Goal: Task Accomplishment & Management: Complete application form

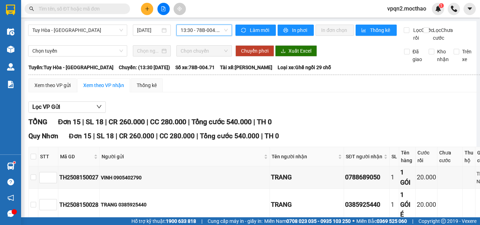
scroll to position [62, 0]
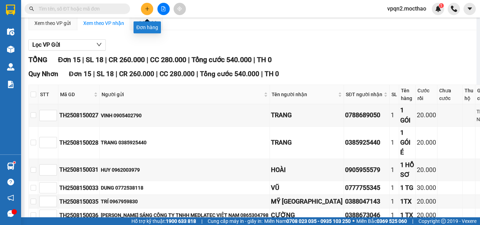
click at [145, 7] on icon "plus" at bounding box center [147, 8] width 5 height 5
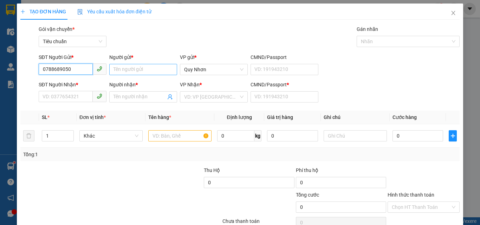
type input "0788689050"
click at [136, 67] on input "Người gửi *" at bounding box center [143, 69] width 68 height 11
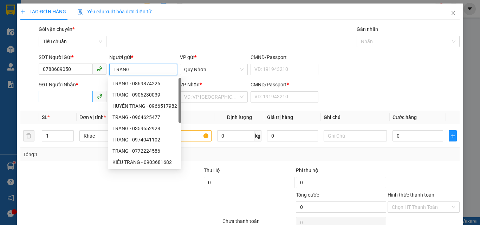
type input "TRANG"
click at [45, 96] on input "SĐT Người Nhận *" at bounding box center [66, 96] width 54 height 11
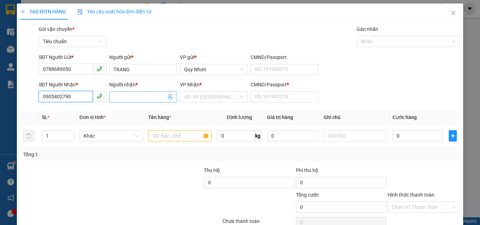
type input "0905402790"
click at [120, 96] on input "Người nhận *" at bounding box center [139, 97] width 52 height 8
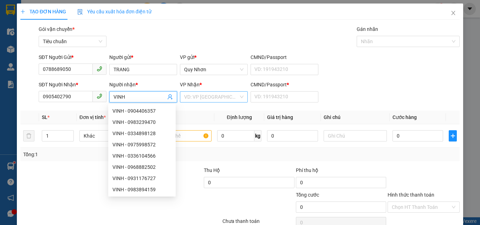
type input "VINH"
click at [232, 94] on input "search" at bounding box center [211, 97] width 54 height 11
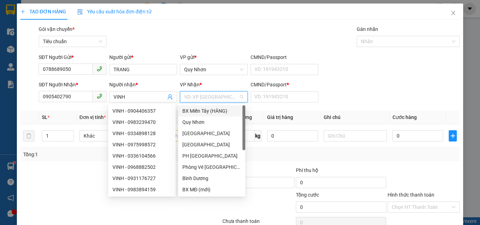
type input "Y"
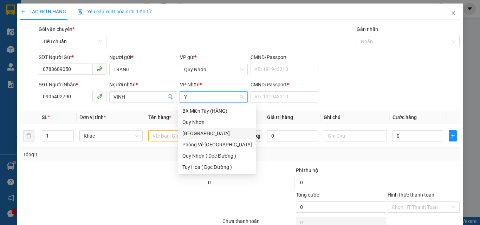
click at [204, 128] on div "[GEOGRAPHIC_DATA]" at bounding box center [217, 133] width 78 height 11
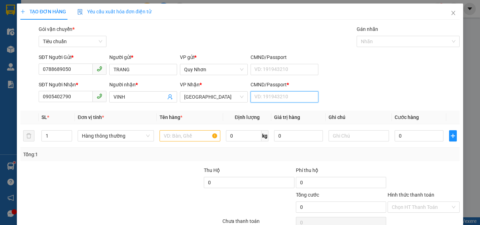
click at [266, 100] on input "CMND/Passport *" at bounding box center [284, 96] width 68 height 11
type input "Y"
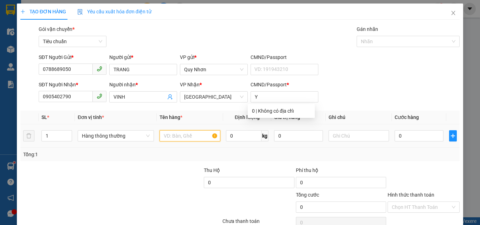
click at [179, 136] on input "text" at bounding box center [189, 135] width 61 height 11
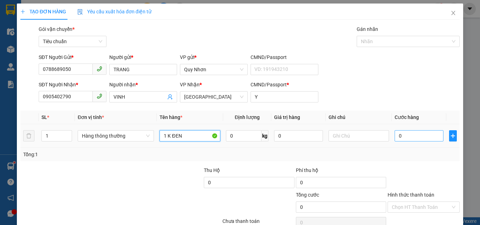
type input "1 K ĐEN"
type input "3"
type input "30"
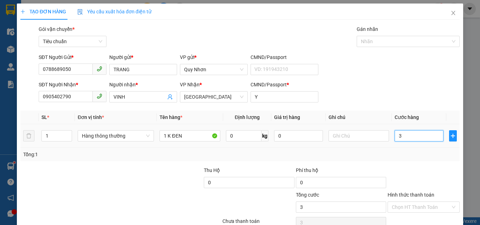
type input "30"
type input "300"
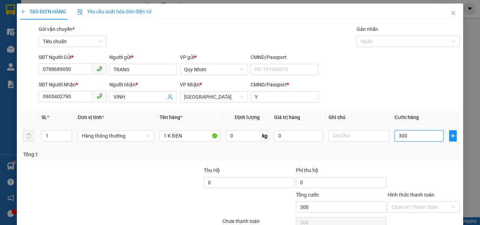
type input "3.000"
type input "30.000"
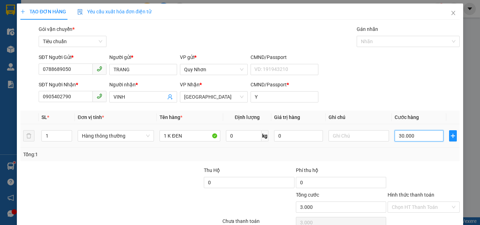
type input "30.000"
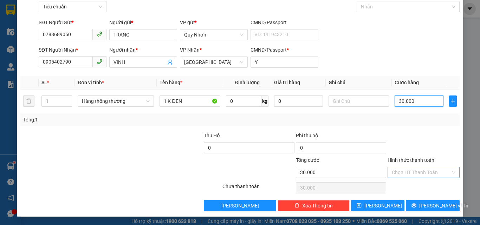
type input "30.000"
drag, startPoint x: 415, startPoint y: 173, endPoint x: 411, endPoint y: 150, distance: 24.2
click at [415, 173] on input "Hình thức thanh toán" at bounding box center [421, 172] width 59 height 11
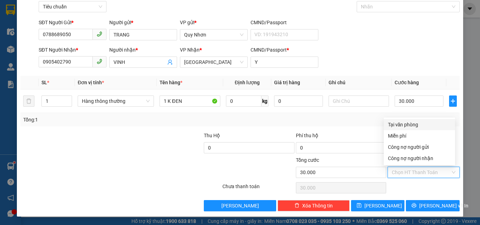
click at [409, 121] on div "Tại văn phòng" at bounding box center [419, 125] width 63 height 8
type input "0"
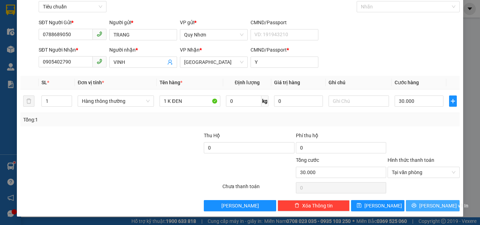
click at [416, 208] on span "printer" at bounding box center [413, 206] width 5 height 6
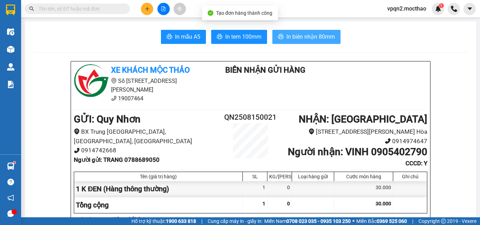
click at [308, 37] on span "In biên nhận 80mm" at bounding box center [310, 36] width 48 height 9
click at [315, 38] on span "In biên nhận 80mm" at bounding box center [310, 36] width 48 height 9
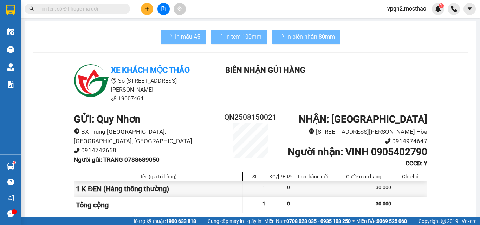
click at [244, 36] on span "In tem 100mm" at bounding box center [243, 36] width 36 height 9
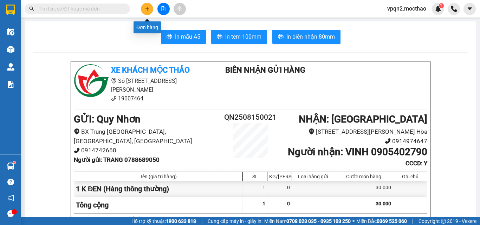
click at [146, 12] on button at bounding box center [147, 9] width 12 height 12
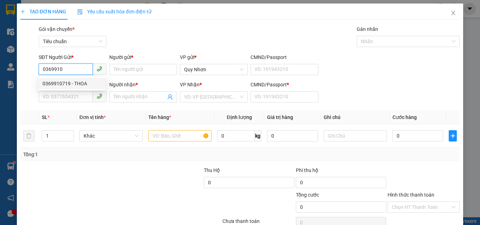
click at [71, 82] on div "0369910719 - THOA" at bounding box center [71, 84] width 59 height 8
type input "0369910719"
type input "THOA"
type input "0784157731"
type input "NGUYỆN"
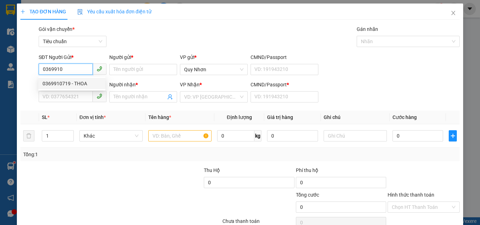
type input "A"
type input "30.000"
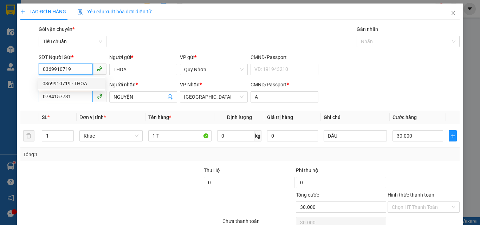
type input "0369910719"
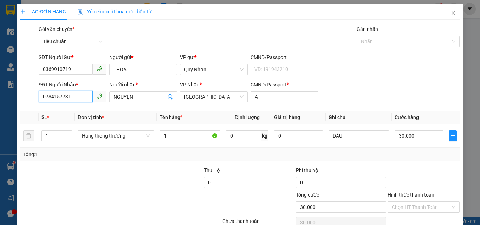
click at [73, 92] on input "0784157731" at bounding box center [66, 96] width 54 height 11
click at [79, 113] on div "0368182953 - THI" at bounding box center [71, 111] width 59 height 8
type input "0368182953"
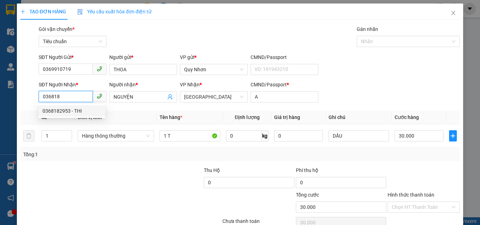
type input "THI"
type input "100.000"
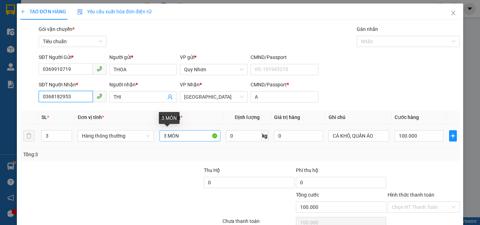
type input "0368182953"
drag, startPoint x: 185, startPoint y: 133, endPoint x: 122, endPoint y: 143, distance: 63.6
click at [184, 133] on input "3 MÓN" at bounding box center [189, 135] width 61 height 11
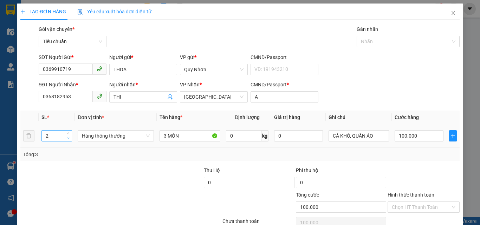
click at [70, 138] on span "down" at bounding box center [68, 138] width 4 height 4
type input "1"
click at [70, 138] on span "down" at bounding box center [68, 138] width 4 height 4
type input "0"
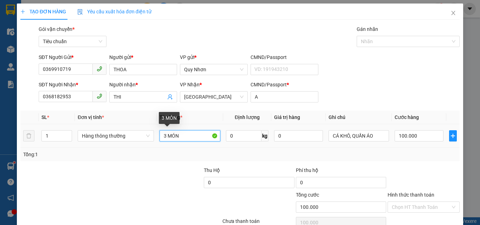
type input "0"
drag, startPoint x: 180, startPoint y: 139, endPoint x: 159, endPoint y: 139, distance: 21.8
click at [159, 139] on input "3 MÓN" at bounding box center [189, 135] width 61 height 11
type input "1TX"
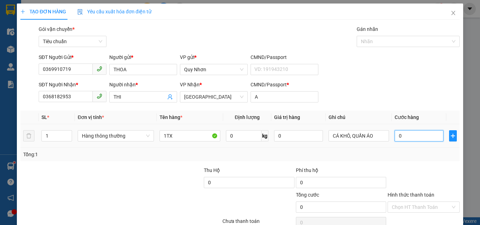
click at [405, 132] on input "0" at bounding box center [418, 135] width 48 height 11
type input "4"
type input "40"
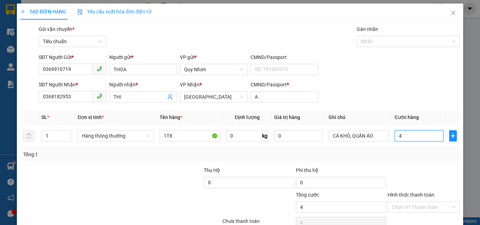
type input "40"
type input "400"
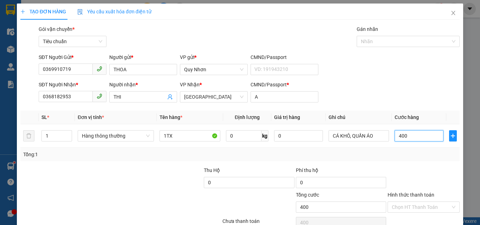
type input "4.000"
type input "40.000"
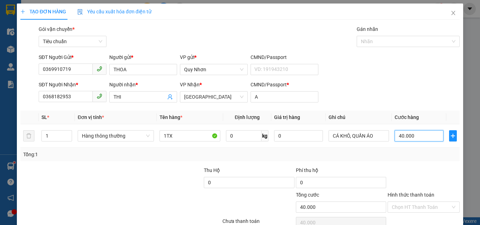
type input "400.000"
type input "40.000"
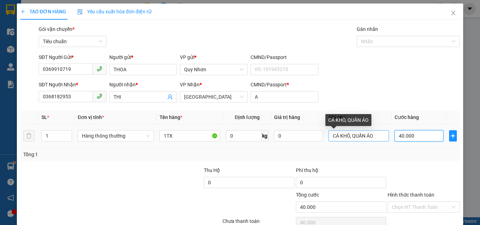
type input "40.000"
drag, startPoint x: 375, startPoint y: 136, endPoint x: 345, endPoint y: 136, distance: 29.8
click at [345, 136] on input "CÁ KHÔ, QUẦN ÁO" at bounding box center [358, 135] width 61 height 11
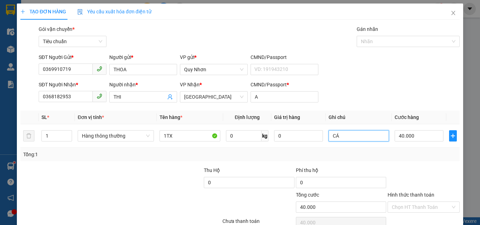
scroll to position [35, 0]
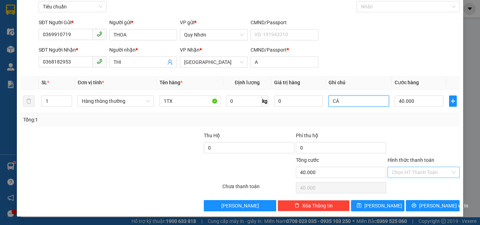
type input "CÁ"
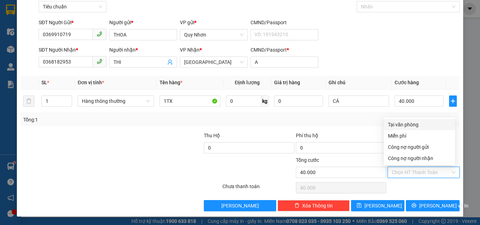
drag, startPoint x: 419, startPoint y: 175, endPoint x: 415, endPoint y: 139, distance: 36.1
click at [419, 174] on input "Hình thức thanh toán" at bounding box center [421, 172] width 59 height 11
click at [417, 127] on div "Tại văn phòng" at bounding box center [419, 125] width 63 height 8
type input "0"
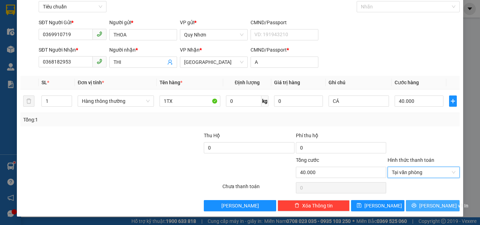
click at [416, 205] on icon "printer" at bounding box center [413, 205] width 5 height 5
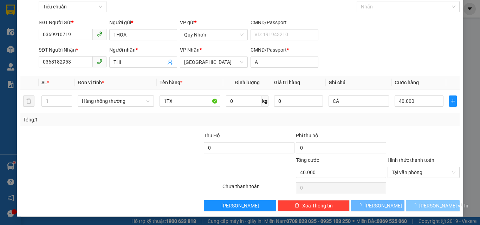
click at [417, 205] on icon "loading" at bounding box center [413, 205] width 7 height 7
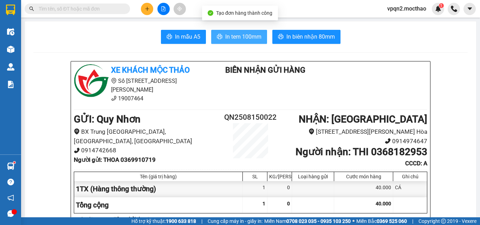
click at [255, 38] on span "In tem 100mm" at bounding box center [243, 36] width 36 height 9
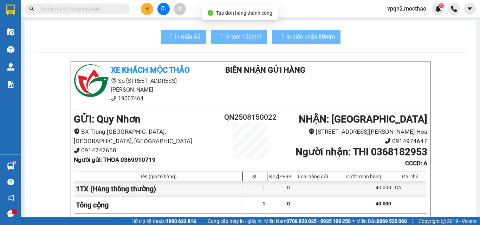
drag, startPoint x: 369, startPoint y: 199, endPoint x: 339, endPoint y: 99, distance: 104.3
click at [369, 198] on div "40.000" at bounding box center [363, 205] width 59 height 16
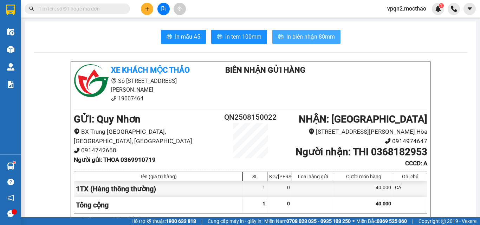
click at [317, 32] on button "In biên nhận 80mm" at bounding box center [306, 37] width 68 height 14
click at [149, 14] on button at bounding box center [147, 9] width 12 height 12
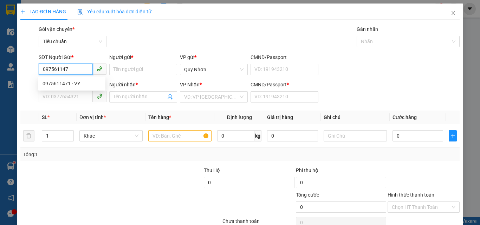
type input "0975611471"
click at [68, 82] on div "0975611471 - VY" at bounding box center [71, 84] width 59 height 8
type input "VY"
type input "0795583336"
type input "THI"
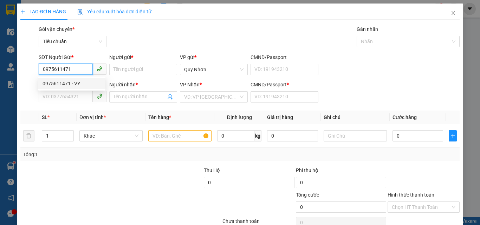
type input "a"
type input "40.000"
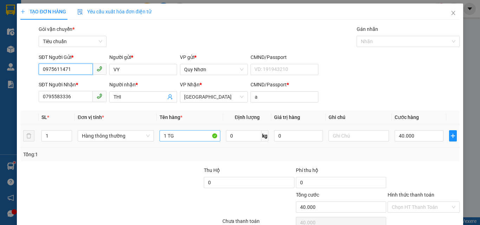
type input "0975611471"
click at [183, 138] on input "1 TG" at bounding box center [189, 135] width 61 height 11
type input "1 BAO"
type input "3"
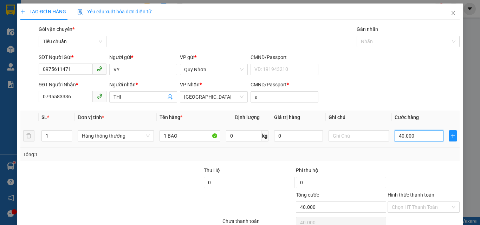
type input "3"
type input "30"
type input "300"
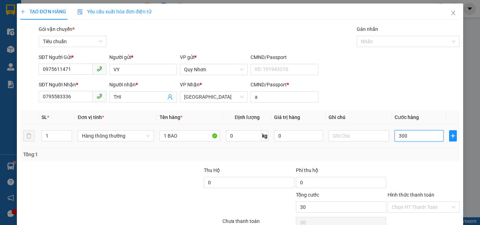
type input "300"
type input "3.000"
type input "30.000"
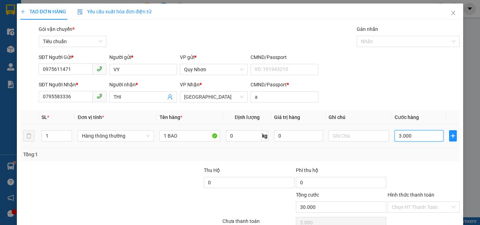
type input "30.000"
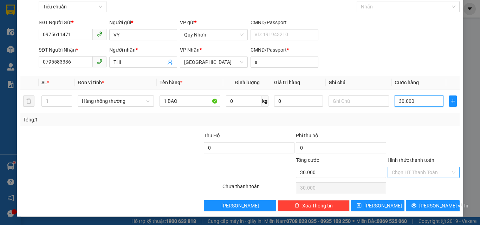
type input "30.000"
click at [413, 171] on input "Hình thức thanh toán" at bounding box center [421, 172] width 59 height 11
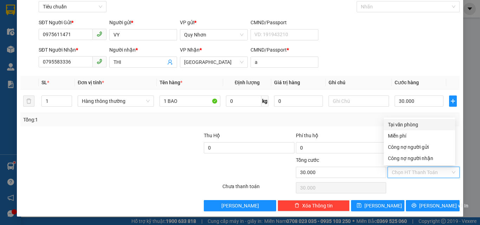
click at [416, 126] on div "Tại văn phòng" at bounding box center [419, 125] width 63 height 8
type input "0"
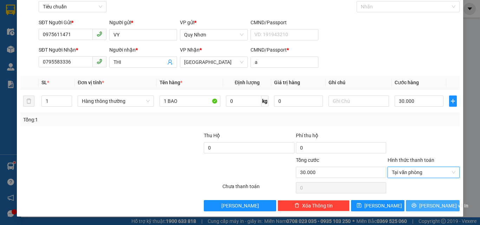
click at [422, 207] on span "[PERSON_NAME] và In" at bounding box center [443, 206] width 49 height 8
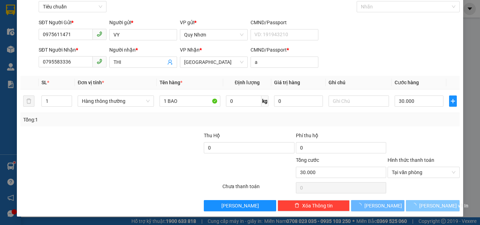
click at [422, 207] on span "[PERSON_NAME] và In" at bounding box center [443, 206] width 49 height 8
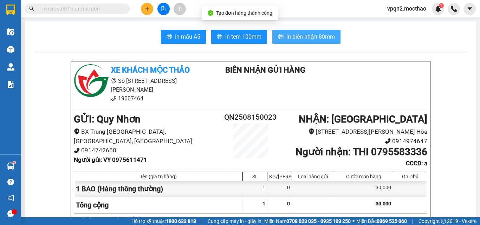
click at [310, 31] on button "In biên nhận 80mm" at bounding box center [306, 37] width 68 height 14
click at [309, 36] on span "In biên nhận 80mm" at bounding box center [310, 36] width 48 height 9
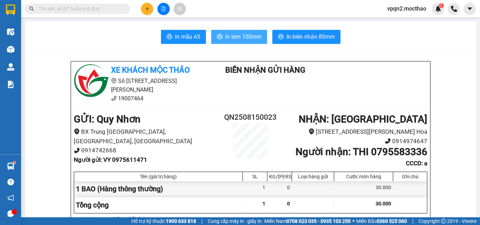
click at [256, 38] on span "In tem 100mm" at bounding box center [243, 36] width 36 height 9
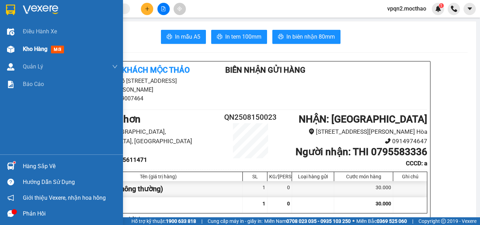
click at [18, 50] on div "Kho hàng mới" at bounding box center [61, 49] width 123 height 18
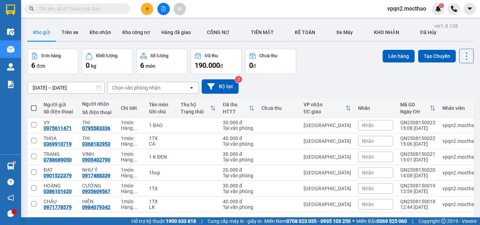
click at [136, 9] on div at bounding box center [68, 9] width 137 height 11
click at [142, 8] on button at bounding box center [147, 9] width 12 height 12
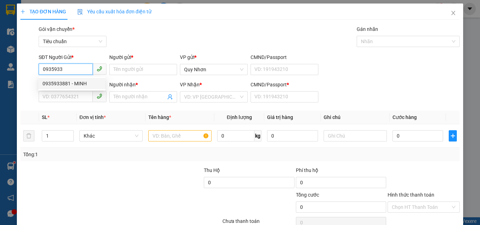
click at [60, 84] on div "0935933881 - MINH" at bounding box center [71, 84] width 59 height 8
type input "0935933881"
type input "MINH"
type input "0935350161"
type input "KHẢI"
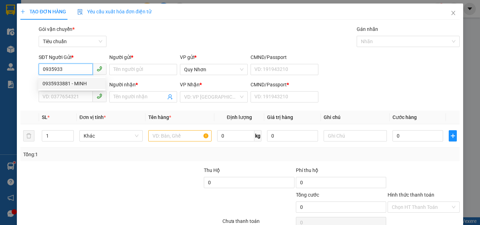
type input "M"
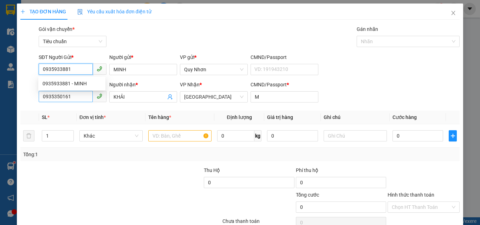
type input "30.000"
type input "0935933881"
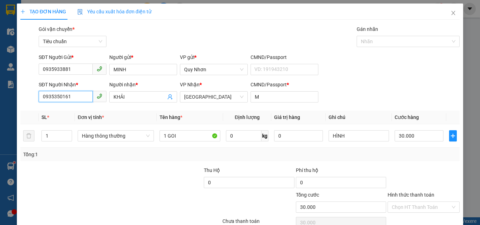
click at [67, 93] on input "0935350161" at bounding box center [66, 96] width 54 height 11
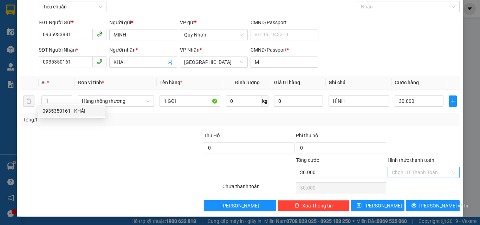
click at [411, 167] on input "Hình thức thanh toán" at bounding box center [421, 172] width 59 height 11
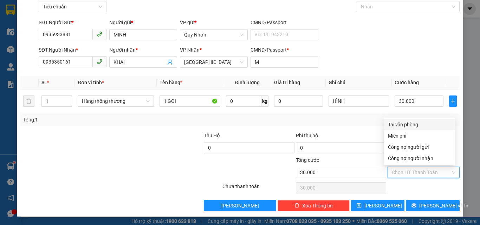
click at [418, 124] on div "Tại văn phòng" at bounding box center [419, 125] width 63 height 8
type input "0"
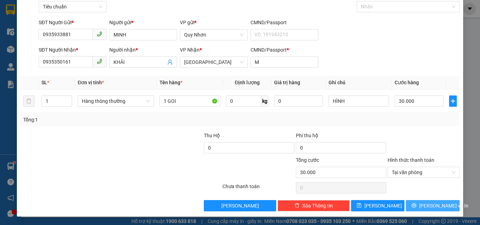
click at [417, 203] on button "[PERSON_NAME] và In" at bounding box center [433, 205] width 54 height 11
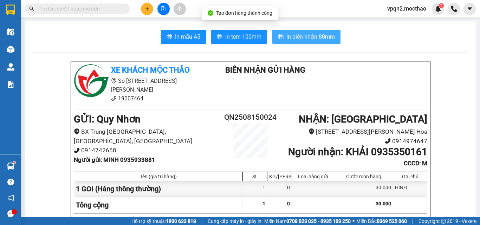
click at [315, 31] on button "In biên nhận 80mm" at bounding box center [306, 37] width 68 height 14
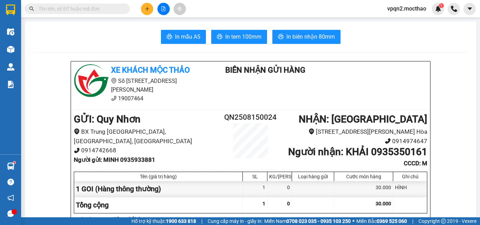
click at [232, 34] on span "In tem 100mm" at bounding box center [243, 36] width 36 height 9
click at [162, 13] on button at bounding box center [163, 9] width 12 height 12
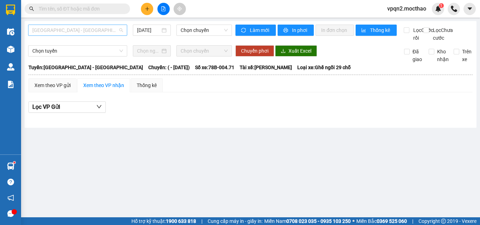
click at [90, 30] on span "[GEOGRAPHIC_DATA] - [GEOGRAPHIC_DATA]" at bounding box center [77, 30] width 91 height 11
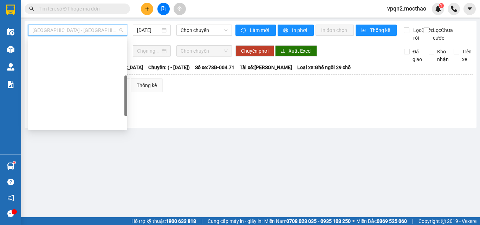
scroll to position [140, 0]
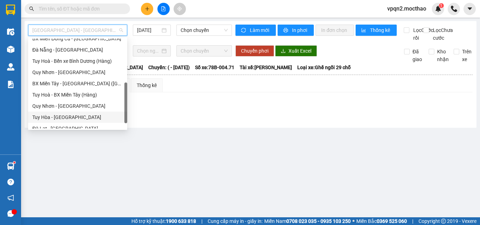
click at [63, 116] on div "Tuy Hòa - [GEOGRAPHIC_DATA]" at bounding box center [77, 117] width 91 height 8
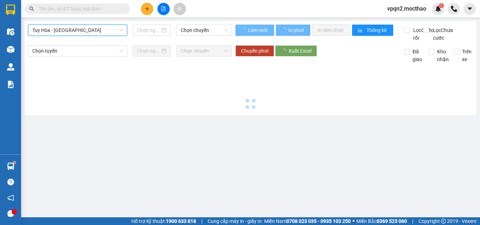
type input "[DATE]"
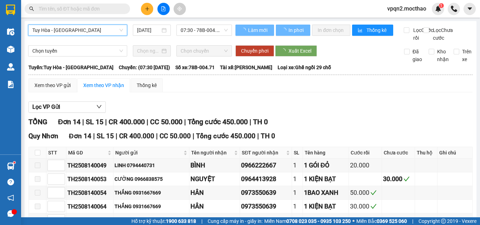
click at [202, 30] on span "07:30 - 78B-004.71" at bounding box center [203, 30] width 47 height 11
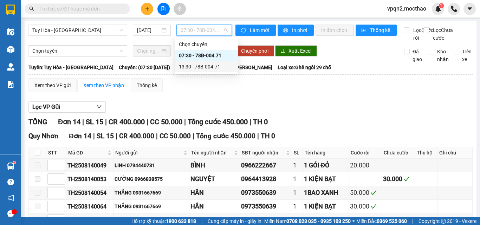
click at [195, 70] on div "13:30 - 78B-004.71" at bounding box center [206, 67] width 55 height 8
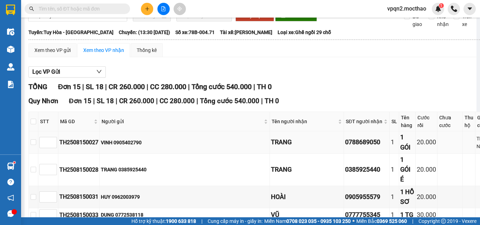
scroll to position [70, 0]
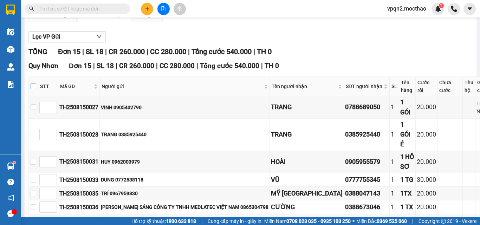
click at [34, 90] on label at bounding box center [34, 87] width 6 height 8
click at [34, 89] on input "checkbox" at bounding box center [34, 87] width 6 height 6
checkbox input "true"
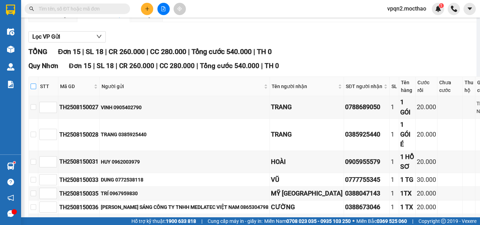
checkbox input "true"
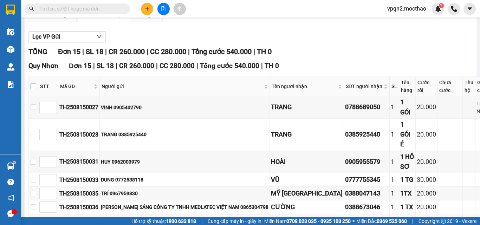
checkbox input "true"
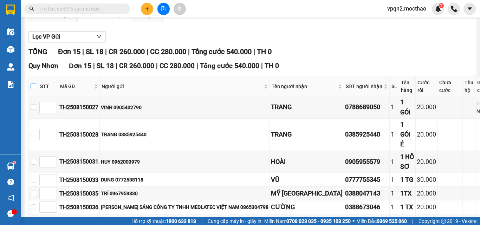
checkbox input "true"
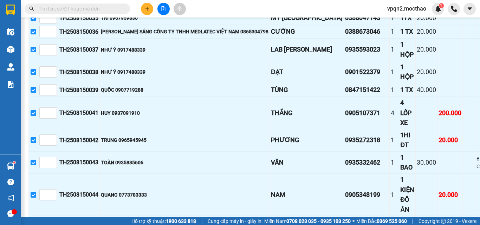
scroll to position [343, 0]
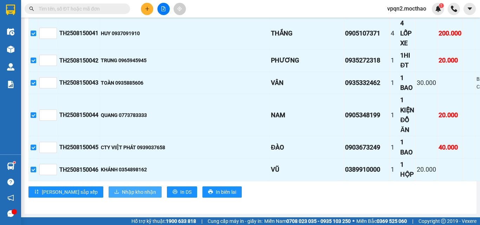
click at [122, 190] on span "Nhập kho nhận" at bounding box center [139, 192] width 34 height 8
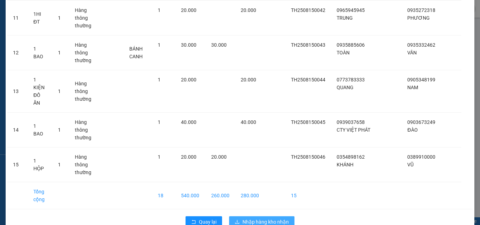
scroll to position [422, 0]
click at [257, 217] on span "Nhập hàng kho nhận" at bounding box center [265, 221] width 46 height 8
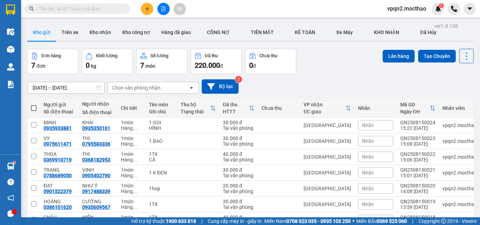
click at [145, 12] on button at bounding box center [147, 9] width 12 height 12
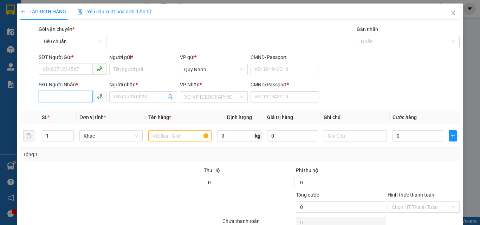
click at [73, 100] on input "SĐT Người Nhận *" at bounding box center [66, 96] width 54 height 11
click at [74, 112] on div "0706173968 - PHƯƠNG" at bounding box center [71, 111] width 59 height 8
type input "0706173968"
type input "PHƯƠNG"
type input "a"
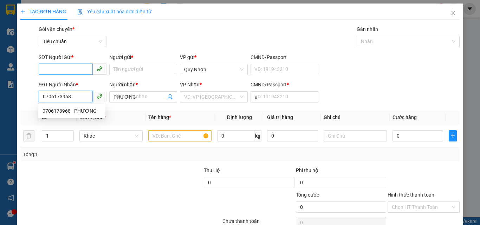
type input "30.000"
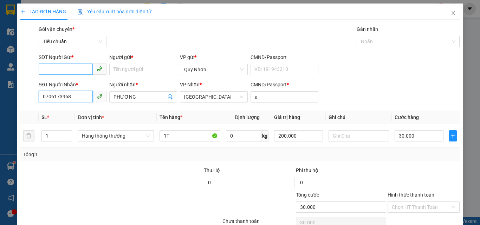
type input "0706173968"
click at [77, 69] on input "SĐT Người Gửi *" at bounding box center [66, 69] width 54 height 11
click at [74, 84] on div "0984555559 - PHONG" at bounding box center [71, 84] width 59 height 8
type input "0984555559"
type input "PHONG"
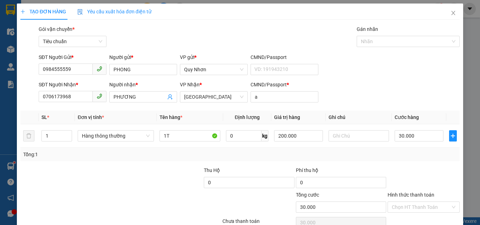
click at [178, 38] on div "Gói vận chuyển * Tiêu chuẩn Gán nhãn Nhãn" at bounding box center [248, 37] width 423 height 25
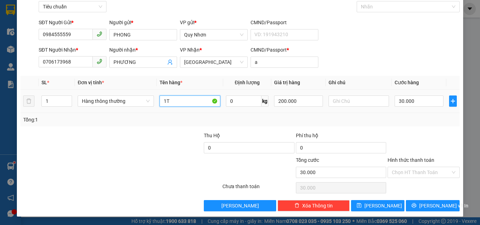
click at [189, 104] on input "1T" at bounding box center [189, 101] width 61 height 11
type input "1H"
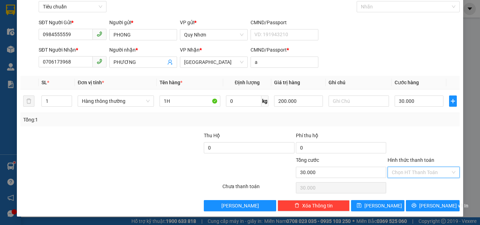
drag, startPoint x: 395, startPoint y: 172, endPoint x: 400, endPoint y: 138, distance: 34.9
click at [395, 172] on input "Hình thức thanh toán" at bounding box center [421, 172] width 59 height 11
click at [406, 125] on div "Tại văn phòng" at bounding box center [419, 125] width 63 height 8
type input "0"
click at [410, 204] on button "[PERSON_NAME] và In" at bounding box center [433, 205] width 54 height 11
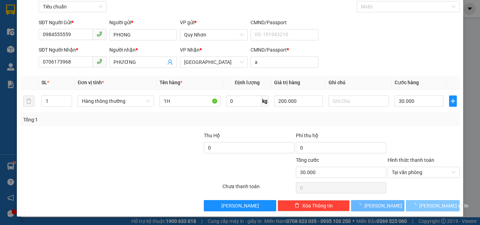
drag, startPoint x: 410, startPoint y: 203, endPoint x: 402, endPoint y: 189, distance: 16.5
click at [408, 199] on div "Transit Pickup Surcharge Ids Transit Deliver Surcharge Ids Transit Deliver Surc…" at bounding box center [239, 101] width 439 height 221
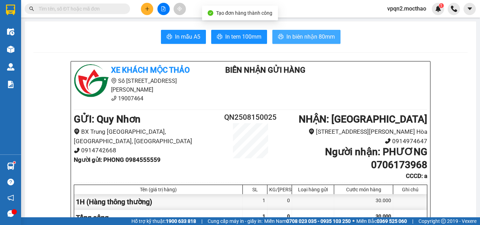
click at [313, 37] on span "In biên nhận 80mm" at bounding box center [310, 36] width 48 height 9
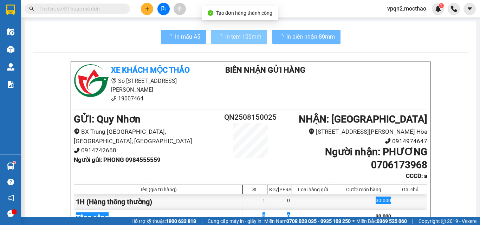
drag, startPoint x: 331, startPoint y: 35, endPoint x: 242, endPoint y: 46, distance: 90.1
click at [245, 39] on span "In tem 100mm" at bounding box center [243, 36] width 36 height 9
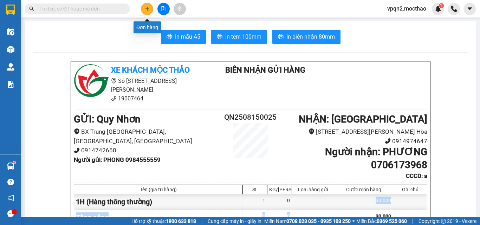
click at [148, 8] on icon "plus" at bounding box center [147, 8] width 5 height 5
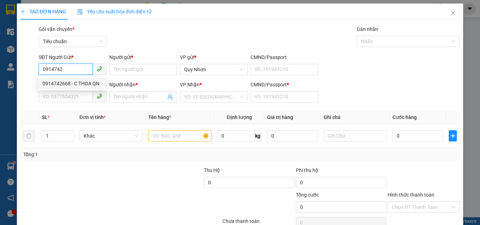
click at [74, 82] on div "0914742668 - C THOA QN" at bounding box center [71, 84] width 59 height 8
type input "0914742668"
type input "C THOA QN"
type input "0916983869"
type input "A NHƯ KTT"
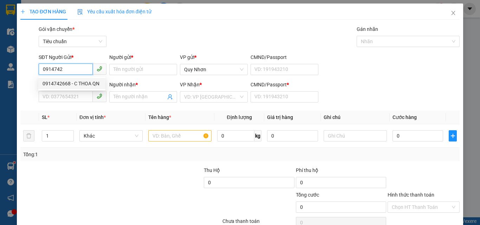
type input "M"
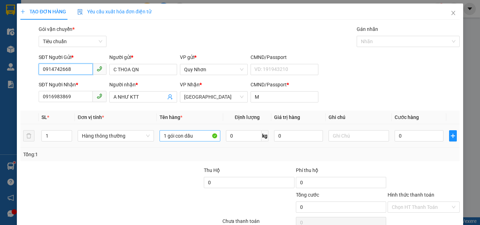
type input "0914742668"
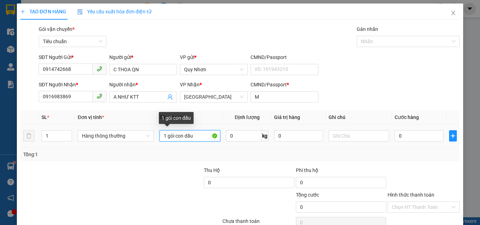
drag, startPoint x: 198, startPoint y: 136, endPoint x: 167, endPoint y: 136, distance: 31.3
click at [167, 136] on input "1 gói con dấu" at bounding box center [189, 135] width 61 height 11
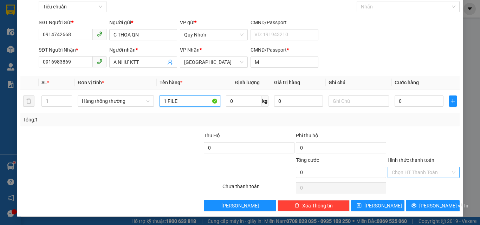
type input "1 FILE"
drag, startPoint x: 405, startPoint y: 172, endPoint x: 405, endPoint y: 137, distance: 34.8
click at [405, 170] on input "Hình thức thanh toán" at bounding box center [421, 172] width 59 height 11
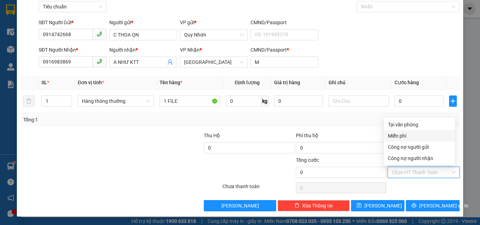
click at [406, 133] on div "Miễn phí" at bounding box center [419, 136] width 63 height 8
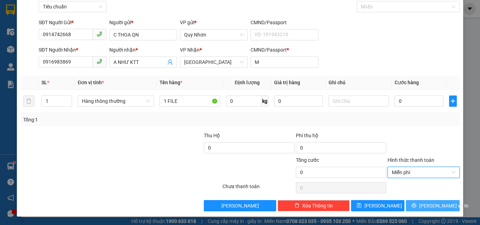
click at [411, 204] on button "[PERSON_NAME] và In" at bounding box center [433, 205] width 54 height 11
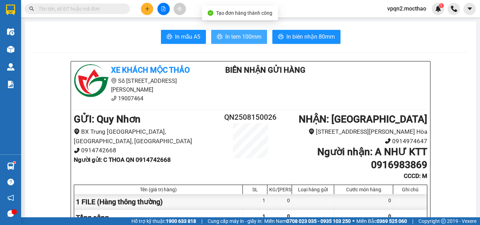
click at [234, 35] on span "In tem 100mm" at bounding box center [243, 36] width 36 height 9
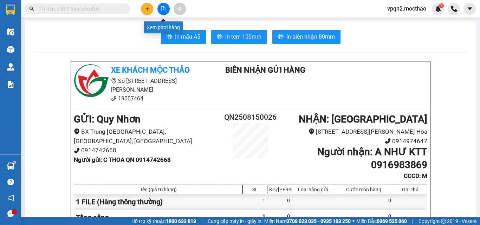
click at [167, 7] on button at bounding box center [163, 9] width 12 height 12
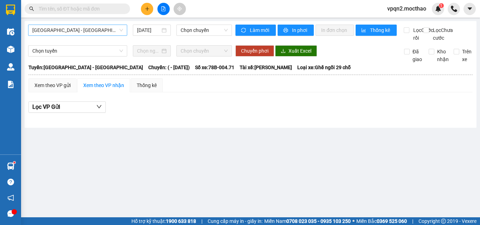
click at [77, 30] on span "[GEOGRAPHIC_DATA] - [GEOGRAPHIC_DATA]" at bounding box center [77, 30] width 91 height 11
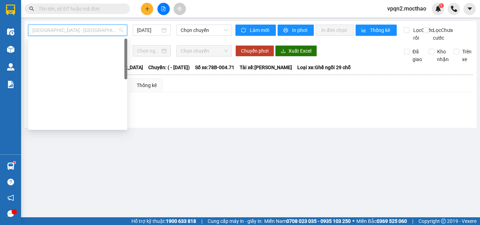
scroll to position [157, 0]
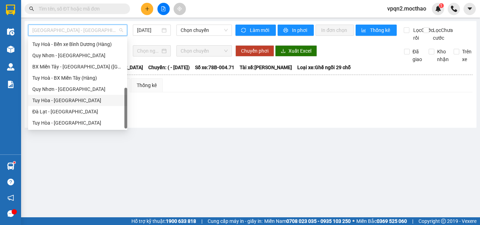
click at [64, 100] on div "Tuy Hòa - [GEOGRAPHIC_DATA]" at bounding box center [77, 101] width 91 height 8
type input "[DATE]"
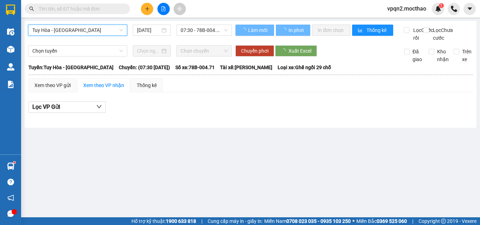
click at [205, 33] on span "07:30 - 78B-004.71" at bounding box center [203, 30] width 47 height 11
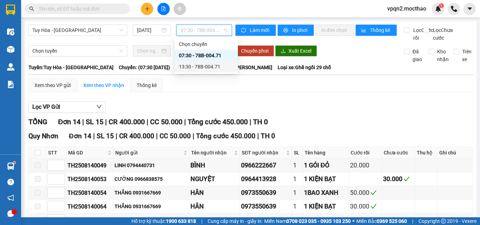
click at [205, 66] on div "13:30 - 78B-004.71" at bounding box center [206, 67] width 55 height 8
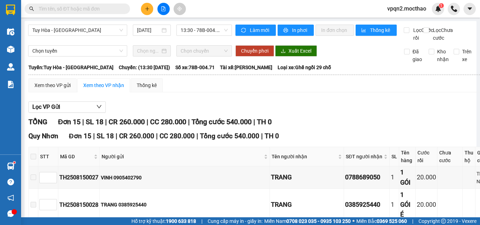
click at [32, 159] on span at bounding box center [34, 157] width 6 height 6
click at [34, 159] on span at bounding box center [34, 157] width 6 height 6
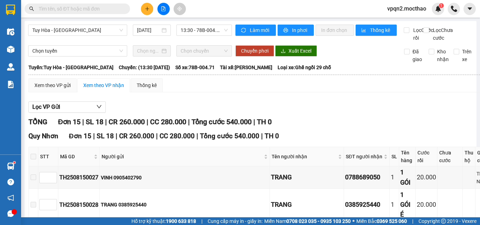
click at [34, 159] on span at bounding box center [34, 157] width 6 height 6
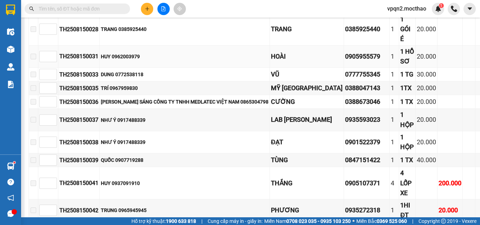
scroll to position [316, 0]
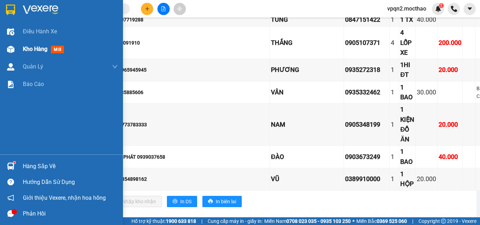
click at [9, 52] on img at bounding box center [10, 49] width 7 height 7
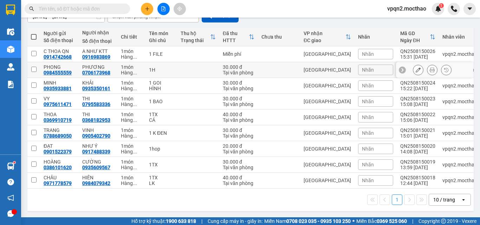
scroll to position [74, 0]
click at [32, 34] on span at bounding box center [34, 37] width 6 height 6
click at [34, 33] on input "checkbox" at bounding box center [34, 33] width 0 height 0
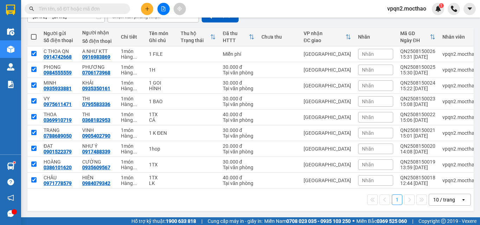
checkbox input "true"
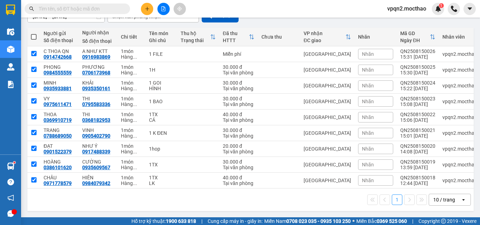
checkbox input "true"
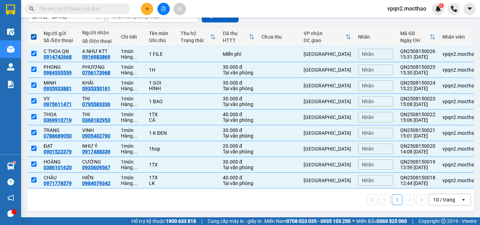
scroll to position [0, 0]
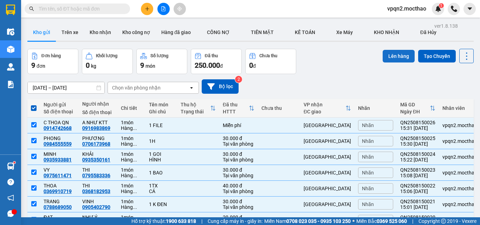
click at [400, 55] on button "Lên hàng" at bounding box center [398, 56] width 32 height 13
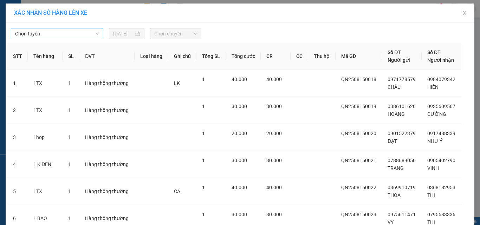
click at [81, 33] on span "Chọn tuyến" at bounding box center [57, 33] width 84 height 11
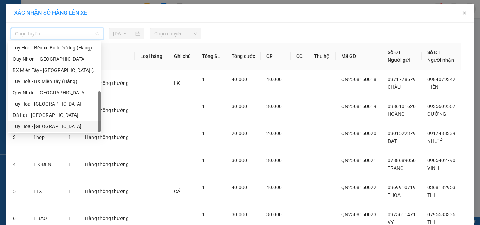
scroll to position [139, 0]
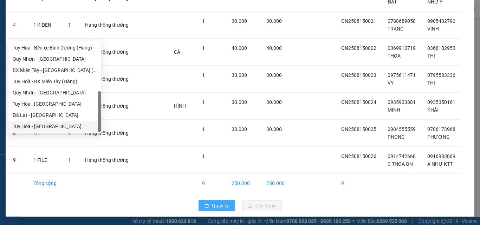
click at [205, 207] on icon "rollback" at bounding box center [206, 205] width 5 height 5
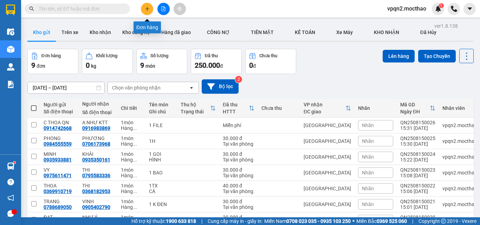
click at [148, 8] on icon "plus" at bounding box center [147, 8] width 5 height 5
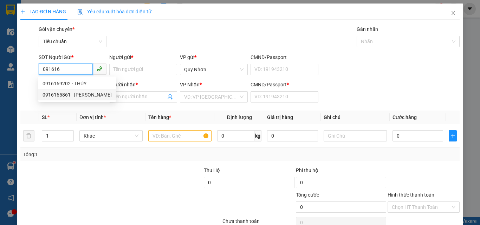
click at [73, 92] on div "0916165861 - [PERSON_NAME]" at bounding box center [76, 95] width 69 height 8
type input "0916165861"
type input "KHÁNH"
type input "0945228432"
type input "TRANG"
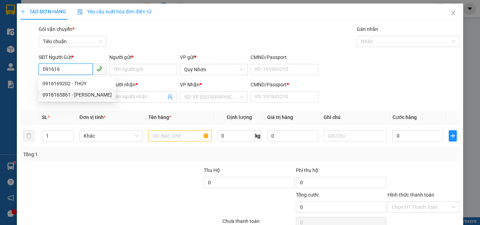
type input "H"
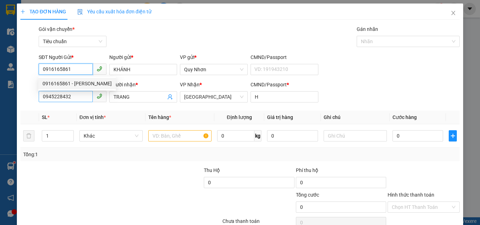
type input "70.000"
type input "0916165861"
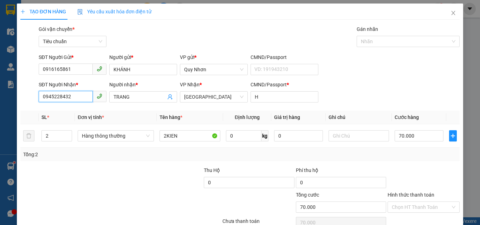
click at [81, 99] on input "0945228432" at bounding box center [66, 96] width 54 height 11
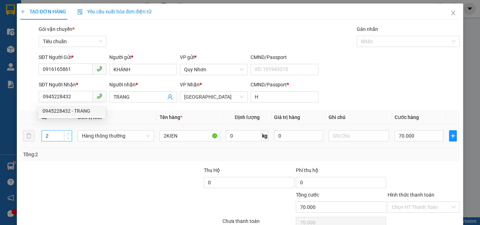
type input "1"
click at [68, 137] on icon "down" at bounding box center [68, 138] width 2 height 2
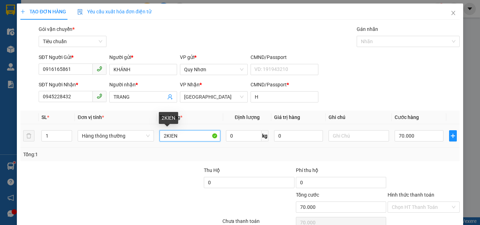
click at [185, 137] on input "2KIEN" at bounding box center [189, 135] width 61 height 11
type input "0"
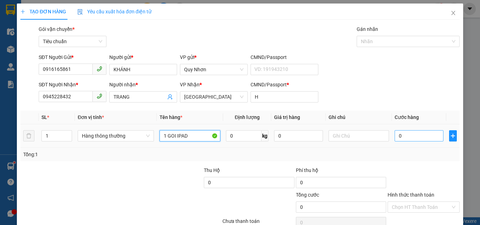
type input "1 GOI IPAD"
click at [406, 138] on input "0" at bounding box center [418, 135] width 48 height 11
type input "4"
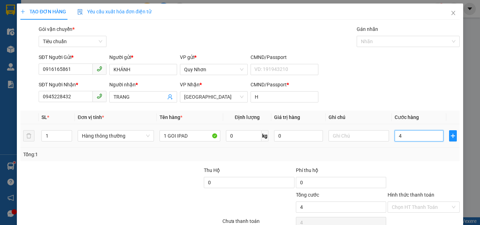
type input "40"
type input "400"
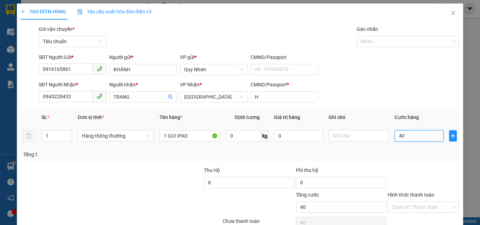
type input "400"
type input "4.000"
type input "40.000"
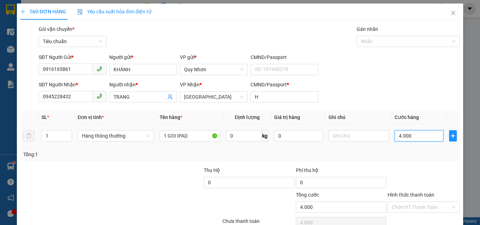
type input "40.000"
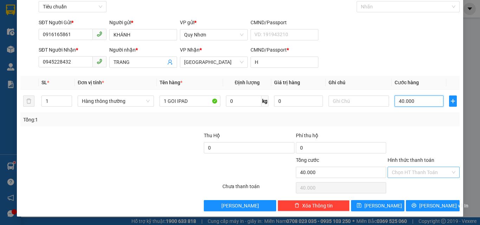
type input "40.000"
drag, startPoint x: 403, startPoint y: 176, endPoint x: 413, endPoint y: 139, distance: 38.2
click at [404, 173] on input "Hình thức thanh toán" at bounding box center [421, 172] width 59 height 11
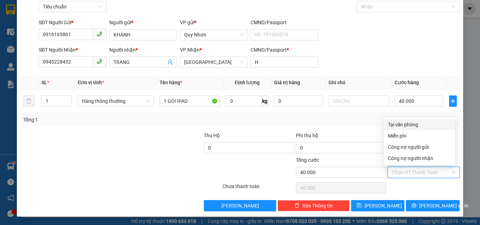
click at [415, 123] on div "Tại văn phòng" at bounding box center [419, 125] width 63 height 8
type input "0"
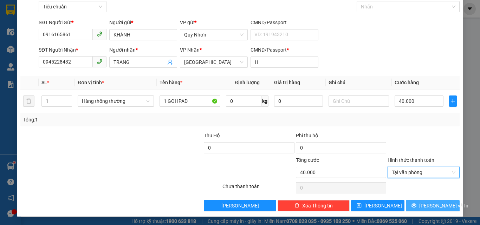
click at [419, 202] on button "[PERSON_NAME] và In" at bounding box center [433, 205] width 54 height 11
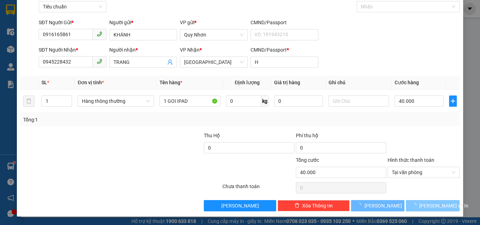
click at [419, 202] on span "button" at bounding box center [415, 206] width 8 height 8
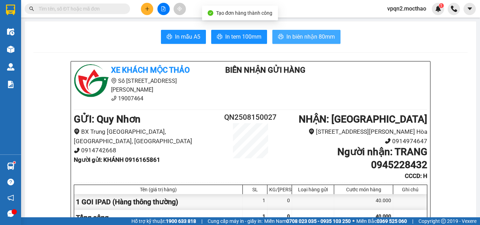
click at [320, 35] on span "In biên nhận 80mm" at bounding box center [310, 36] width 48 height 9
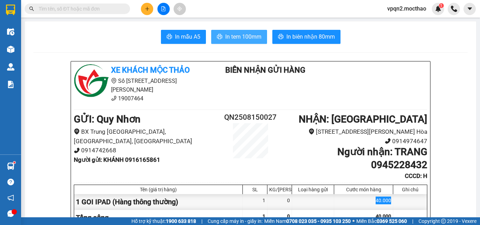
click at [256, 35] on span "In tem 100mm" at bounding box center [243, 36] width 36 height 9
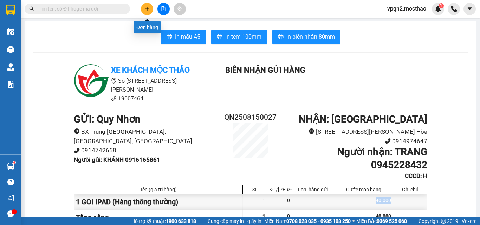
click at [147, 8] on icon "plus" at bounding box center [147, 8] width 5 height 5
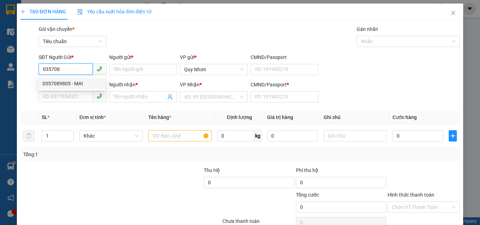
click at [74, 81] on div "0357089805 - MAI" at bounding box center [71, 84] width 59 height 8
type input "0357089805"
type input "MAI"
type input "0977219497"
type input "BS HẢO"
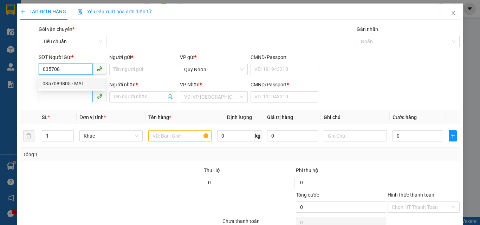
type input "a"
type input "30.000"
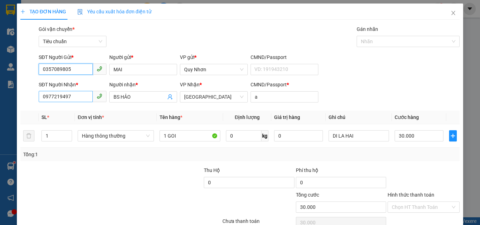
type input "0357089805"
click at [84, 96] on input "0977219497" at bounding box center [66, 96] width 54 height 11
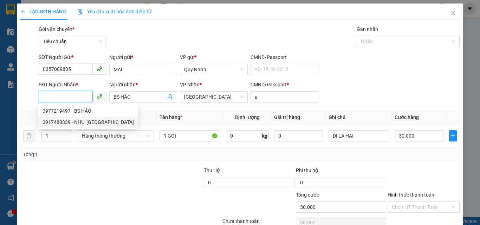
click at [65, 123] on div "0917488339 - NHƯ [GEOGRAPHIC_DATA]" at bounding box center [87, 122] width 91 height 8
type input "0917488339"
type input "NHƯ Ý"
type input "A"
type input "20.000"
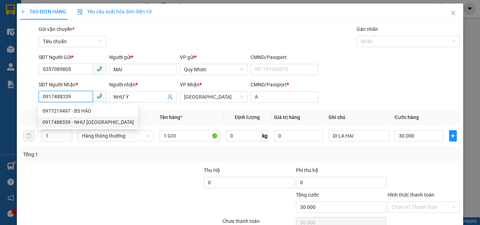
type input "20.000"
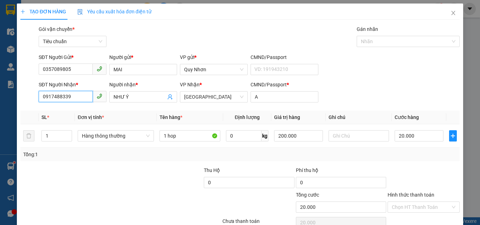
scroll to position [35, 0]
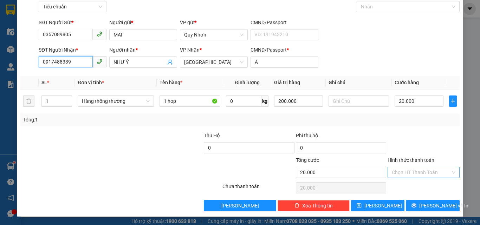
type input "0917488339"
click at [399, 171] on input "Hình thức thanh toán" at bounding box center [421, 172] width 59 height 11
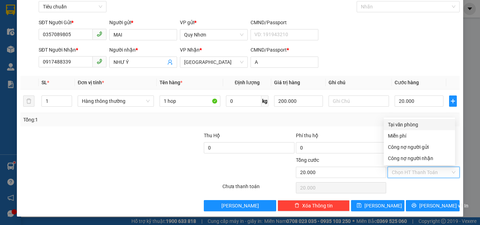
click at [411, 125] on div "Tại văn phòng" at bounding box center [419, 125] width 63 height 8
type input "0"
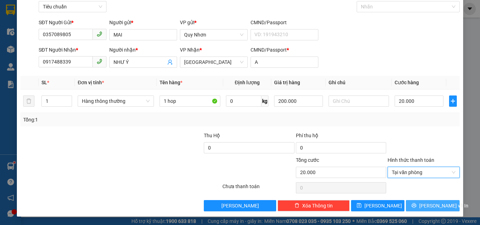
click at [422, 204] on span "[PERSON_NAME] và In" at bounding box center [443, 206] width 49 height 8
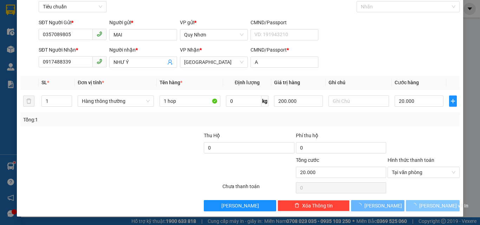
click at [422, 204] on span "[PERSON_NAME] và In" at bounding box center [443, 206] width 49 height 8
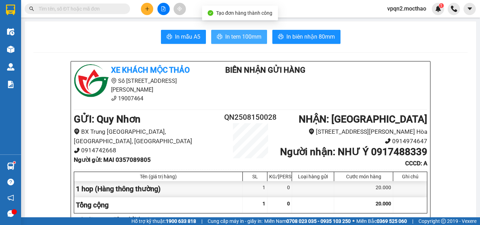
click at [226, 34] on span "In tem 100mm" at bounding box center [243, 36] width 36 height 9
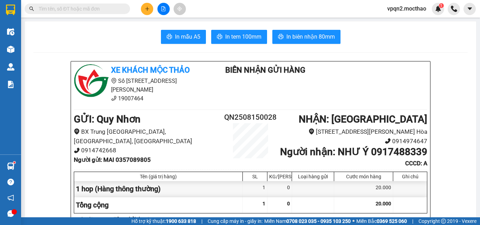
drag, startPoint x: 329, startPoint y: 95, endPoint x: 326, endPoint y: 94, distance: 3.8
click at [329, 95] on div "Xe khách Mộc Thảo Số [STREET_ADDRESS][PERSON_NAME] 19007464 Biên Nhận Gửi Hàng" at bounding box center [250, 86] width 356 height 44
click at [151, 12] on button at bounding box center [147, 9] width 12 height 12
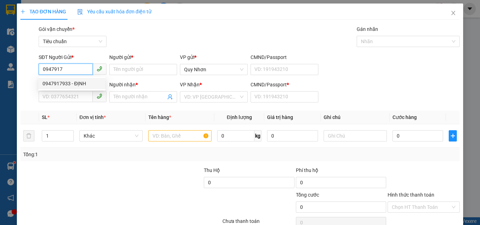
click at [76, 84] on div "0947917933 - ĐỊNH" at bounding box center [71, 84] width 59 height 8
type input "0947917933"
type input "ĐỊNH"
type input "0392574871"
type input "CÔNG"
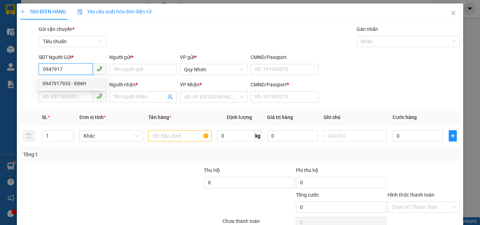
type input "x"
type input "30.000"
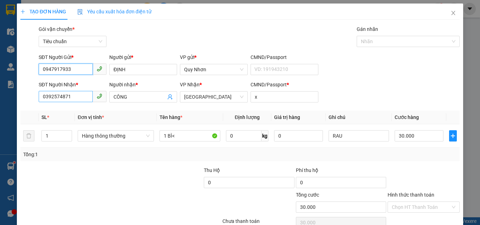
type input "0947917933"
click at [76, 98] on input "0392574871" at bounding box center [66, 96] width 54 height 11
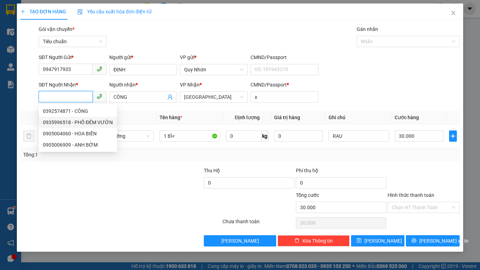
click at [86, 124] on div "0935996518 - PHỐ ĐÊM VƯỜN" at bounding box center [78, 122] width 70 height 8
type input "0935996518"
type input "PHỐ ĐÊM VƯỜN"
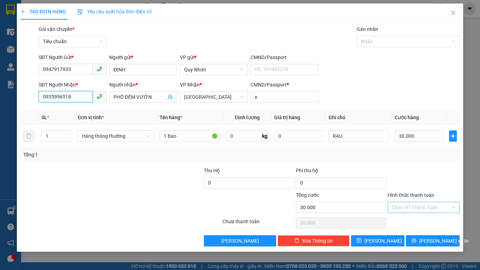
type input "0935996518"
drag, startPoint x: 408, startPoint y: 210, endPoint x: 408, endPoint y: 202, distance: 7.7
click at [408, 209] on input "Hình thức thanh toán" at bounding box center [421, 207] width 59 height 11
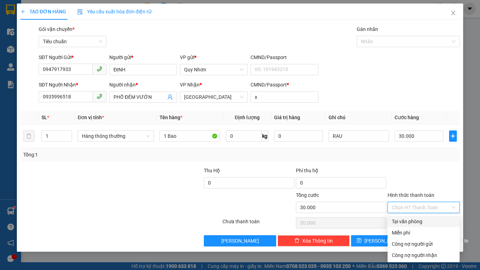
click at [421, 223] on div "Tại văn phòng" at bounding box center [424, 221] width 64 height 8
type input "0"
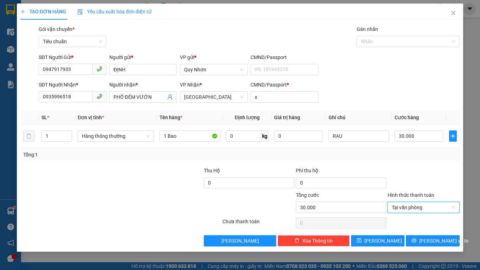
click at [424, 225] on div "TẠO ĐƠN HÀNG Yêu cầu xuất hóa đơn điện tử Transit Pickup Surcharge Ids Transit …" at bounding box center [240, 128] width 446 height 248
click at [425, 225] on button "[PERSON_NAME] và In" at bounding box center [433, 240] width 54 height 11
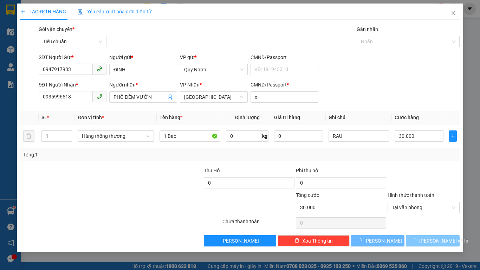
click at [425, 225] on button "[PERSON_NAME] và In" at bounding box center [433, 240] width 54 height 11
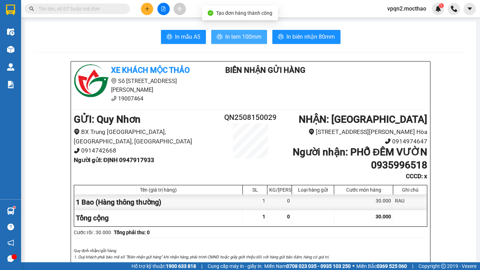
click at [221, 33] on button "In tem 100mm" at bounding box center [239, 37] width 56 height 14
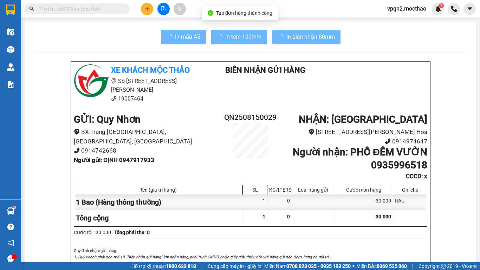
click at [365, 218] on div "30.000" at bounding box center [363, 218] width 59 height 16
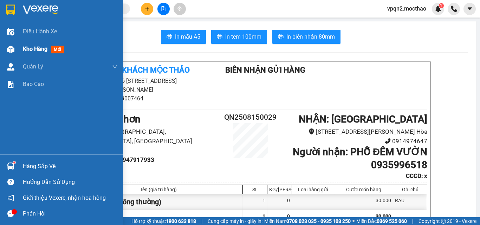
click at [20, 52] on div "Kho hàng mới" at bounding box center [61, 49] width 123 height 18
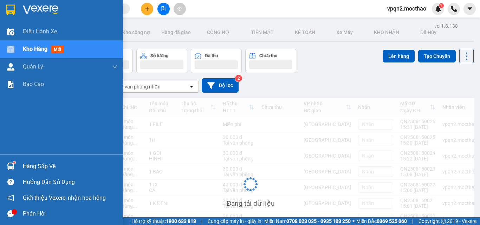
click at [40, 49] on span "Kho hàng" at bounding box center [35, 49] width 25 height 7
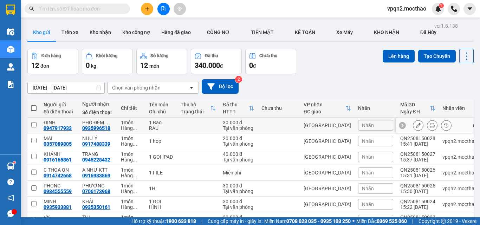
scroll to position [70, 0]
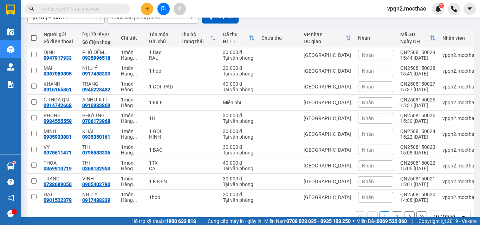
click at [35, 39] on span at bounding box center [34, 38] width 6 height 6
click at [34, 34] on input "checkbox" at bounding box center [34, 34] width 0 height 0
checkbox input "true"
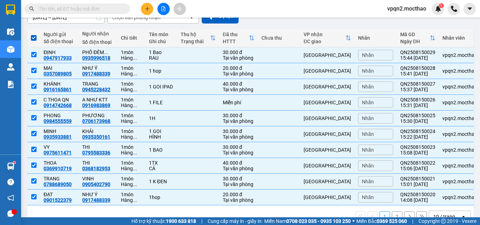
scroll to position [0, 0]
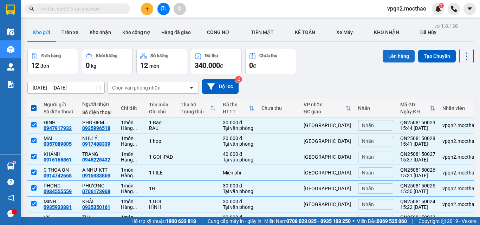
click at [388, 58] on button "Lên hàng" at bounding box center [398, 56] width 32 height 13
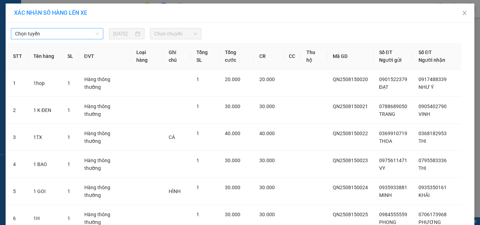
click at [47, 34] on span "Chọn tuyến" at bounding box center [57, 33] width 84 height 11
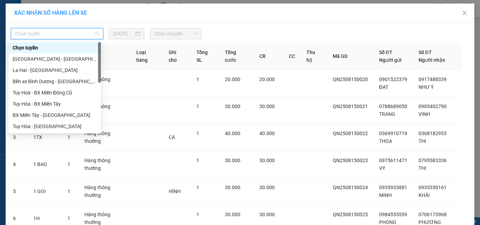
scroll to position [140, 0]
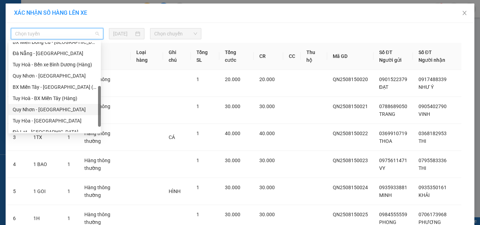
click at [42, 106] on div "Quy Nhơn - [GEOGRAPHIC_DATA]" at bounding box center [55, 110] width 84 height 8
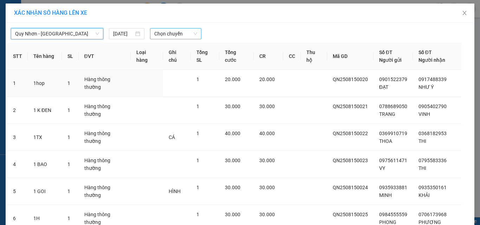
click at [161, 32] on span "Chọn chuyến" at bounding box center [175, 33] width 43 height 11
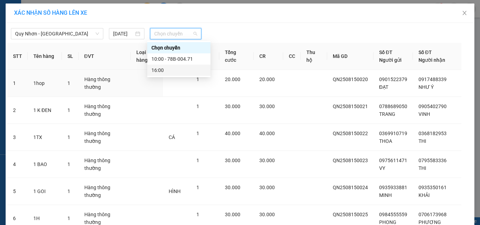
click at [168, 70] on div "16:00" at bounding box center [178, 70] width 55 height 8
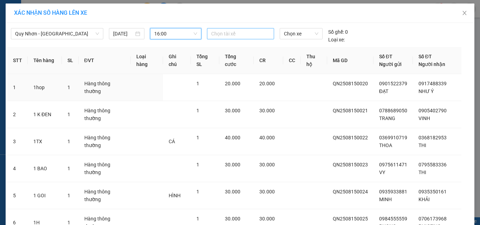
click at [220, 36] on div at bounding box center [241, 33] width 64 height 8
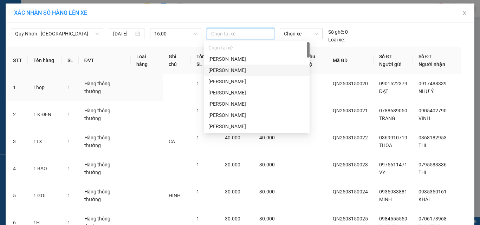
click at [222, 71] on div "[PERSON_NAME]" at bounding box center [256, 70] width 97 height 8
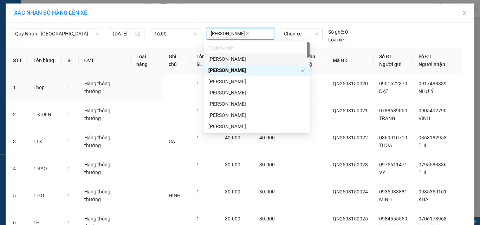
click at [277, 40] on body "Kết quả tìm kiếm ( 806 ) Bộ lọc Mã ĐH Trạng thái Món hàng Thu hộ Tổng cước Chưa…" at bounding box center [240, 112] width 480 height 225
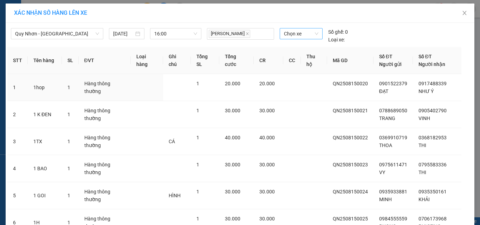
click at [284, 36] on span "Chọn xe" at bounding box center [301, 33] width 34 height 11
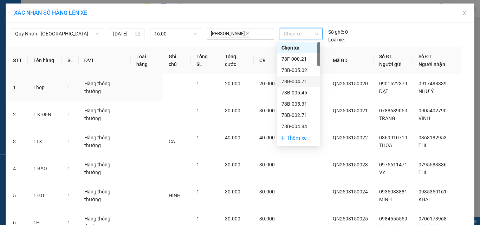
click at [293, 80] on div "78B-004.71" at bounding box center [298, 82] width 34 height 8
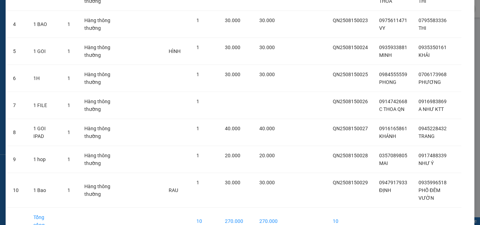
scroll to position [175, 0]
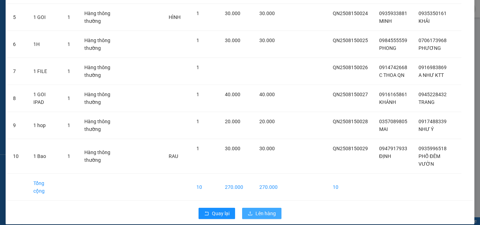
click at [267, 210] on span "Lên hàng" at bounding box center [265, 214] width 20 height 8
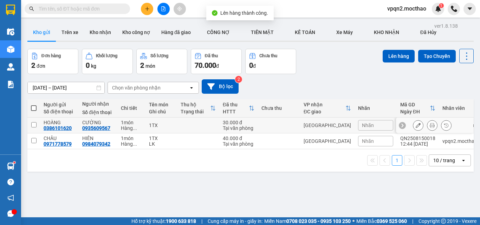
click at [243, 122] on div "30.000 đ" at bounding box center [239, 123] width 32 height 6
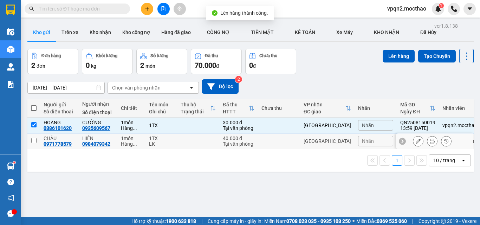
click at [241, 137] on div "40.000 đ" at bounding box center [239, 139] width 32 height 6
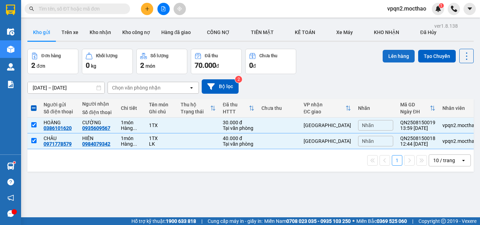
click at [383, 54] on button "Lên hàng" at bounding box center [398, 56] width 32 height 13
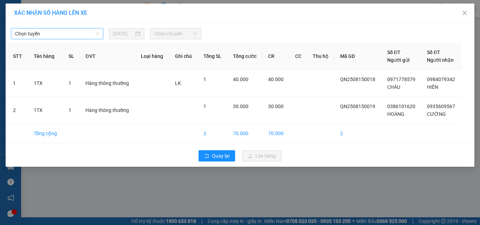
click at [65, 35] on span "Chọn tuyến" at bounding box center [57, 33] width 84 height 11
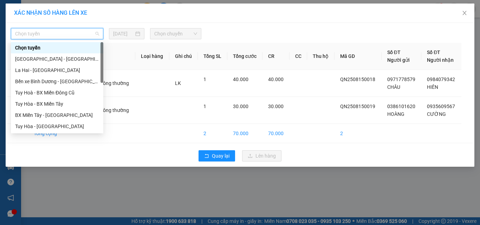
scroll to position [35, 0]
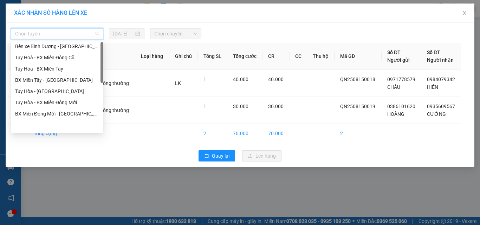
click at [60, 28] on div "Chọn tuyến" at bounding box center [57, 33] width 92 height 11
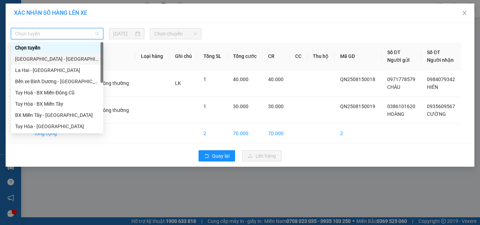
scroll to position [105, 0]
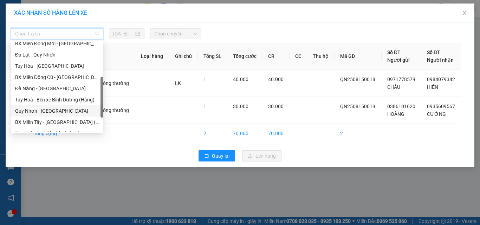
click at [47, 111] on div "Quy Nhơn - [GEOGRAPHIC_DATA]" at bounding box center [57, 111] width 84 height 8
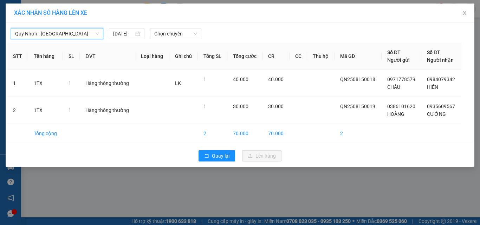
click at [62, 37] on span "Quy Nhơn - [GEOGRAPHIC_DATA]" at bounding box center [57, 33] width 84 height 11
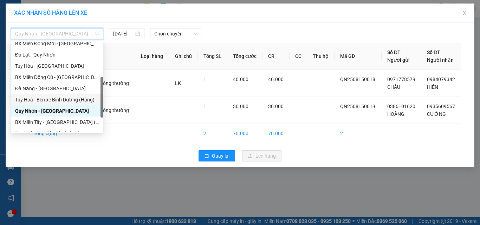
scroll to position [157, 0]
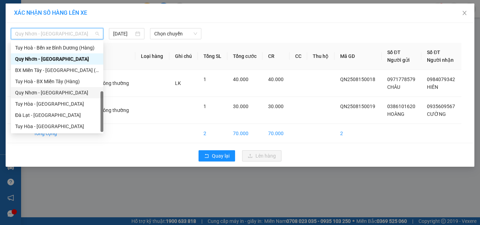
click at [57, 91] on div "Quy Nhơn - [GEOGRAPHIC_DATA]" at bounding box center [57, 93] width 84 height 8
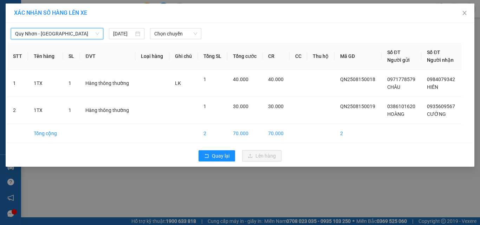
drag, startPoint x: 166, startPoint y: 34, endPoint x: 166, endPoint y: 40, distance: 6.3
click at [166, 34] on span "Chọn chuyến" at bounding box center [175, 33] width 43 height 11
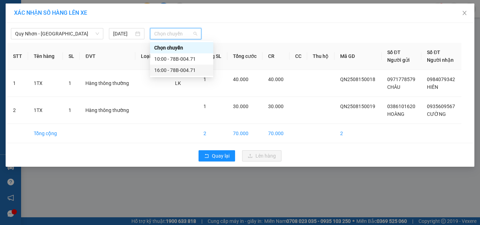
click at [167, 67] on div "16:00 - 78B-004.71" at bounding box center [181, 70] width 55 height 8
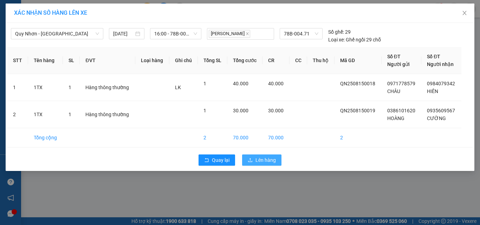
click at [272, 159] on span "Lên hàng" at bounding box center [265, 160] width 20 height 8
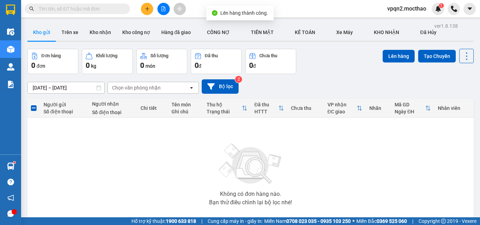
click at [161, 8] on icon "file-add" at bounding box center [163, 8] width 5 height 5
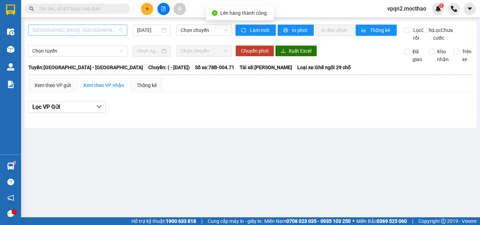
click at [68, 33] on span "[GEOGRAPHIC_DATA] - [GEOGRAPHIC_DATA]" at bounding box center [77, 30] width 91 height 11
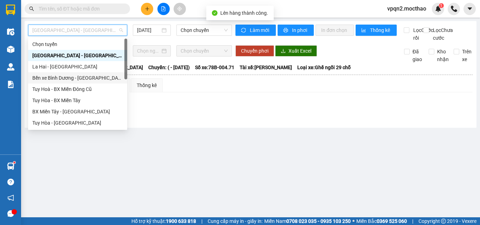
scroll to position [140, 0]
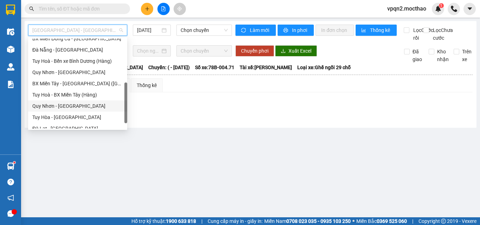
click at [68, 107] on div "Quy Nhơn - [GEOGRAPHIC_DATA]" at bounding box center [77, 106] width 91 height 8
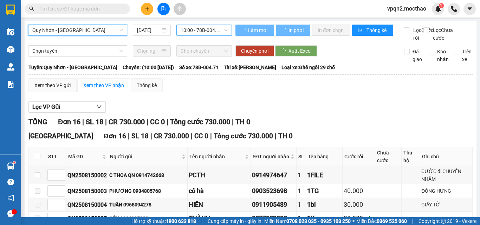
click at [205, 28] on span "10:00 - 78B-004.71" at bounding box center [203, 30] width 47 height 11
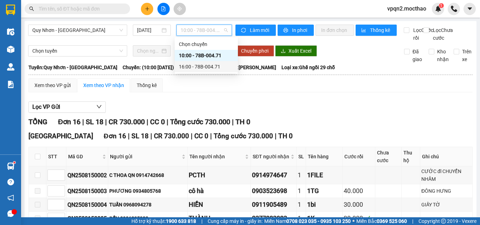
click at [203, 67] on div "16:00 - 78B-004.71" at bounding box center [206, 67] width 55 height 8
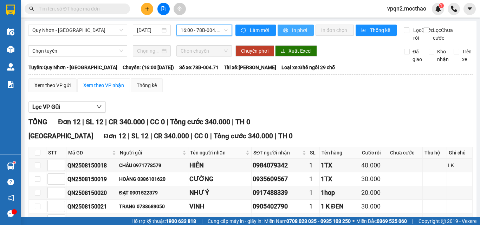
click at [292, 27] on span "In phơi" at bounding box center [300, 30] width 16 height 8
click at [146, 10] on icon "plus" at bounding box center [147, 8] width 5 height 5
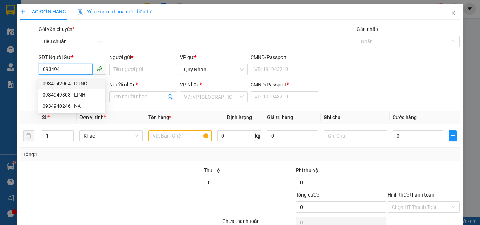
click at [74, 86] on div "0934942064 - DŨNG" at bounding box center [71, 84] width 59 height 8
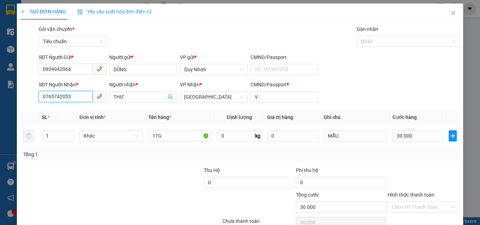
click at [83, 95] on input "0765742053" at bounding box center [66, 96] width 54 height 11
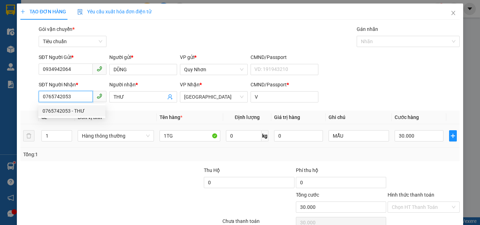
scroll to position [35, 0]
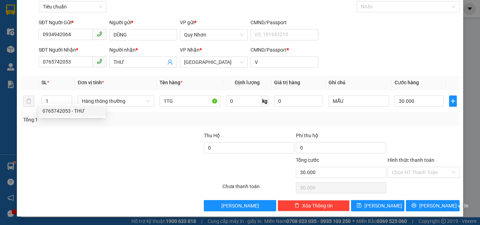
drag, startPoint x: 408, startPoint y: 173, endPoint x: 416, endPoint y: 132, distance: 41.7
click at [410, 162] on div "Transit Pickup Surcharge Ids Transit Deliver Surcharge Ids Transit Deliver Surc…" at bounding box center [239, 101] width 439 height 221
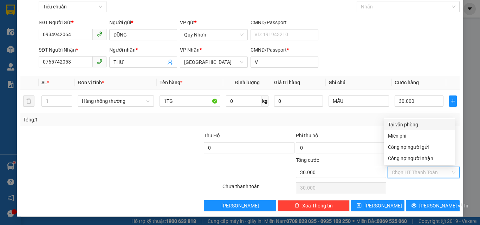
click at [417, 126] on div "Tại văn phòng" at bounding box center [419, 125] width 63 height 8
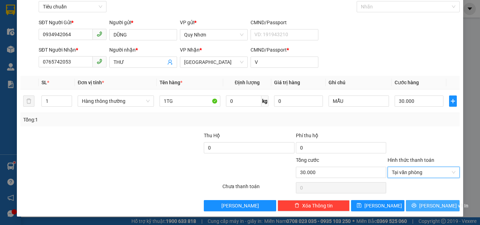
click at [420, 206] on button "[PERSON_NAME] và In" at bounding box center [433, 205] width 54 height 11
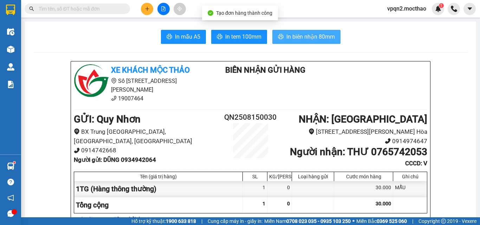
drag, startPoint x: 321, startPoint y: 60, endPoint x: 374, endPoint y: 25, distance: 63.5
click at [306, 39] on span "In biên nhận 80mm" at bounding box center [310, 36] width 48 height 9
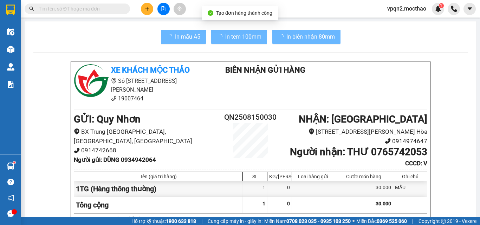
click at [230, 36] on span "In tem 100mm" at bounding box center [243, 36] width 36 height 9
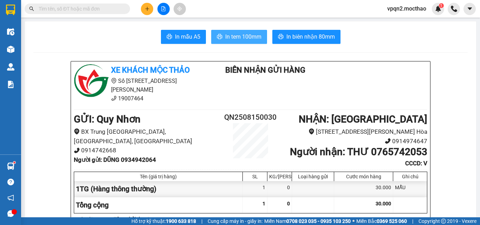
click at [241, 36] on span "In tem 100mm" at bounding box center [243, 36] width 36 height 9
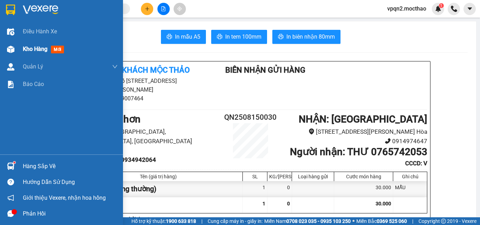
click at [22, 47] on div "Kho hàng mới" at bounding box center [61, 49] width 123 height 18
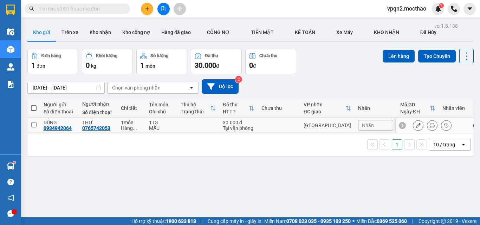
click at [323, 123] on div "[GEOGRAPHIC_DATA]" at bounding box center [326, 126] width 47 height 6
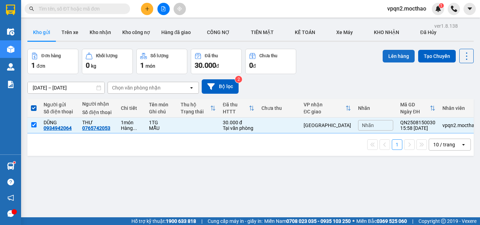
click at [385, 52] on button "Lên hàng" at bounding box center [398, 56] width 32 height 13
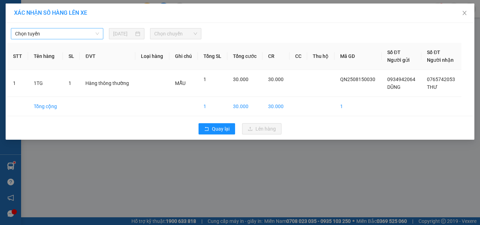
click at [63, 34] on span "Chọn tuyến" at bounding box center [57, 33] width 84 height 11
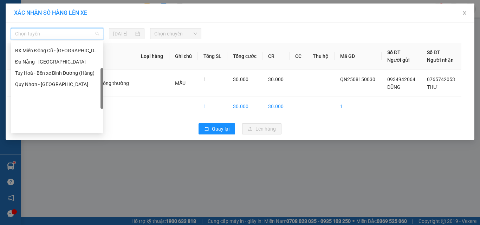
scroll to position [157, 0]
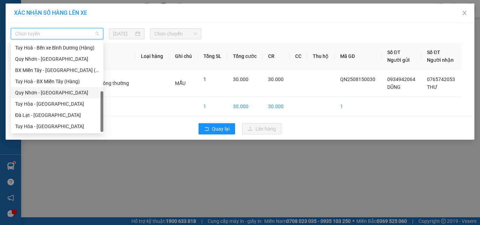
click at [57, 89] on div "Quy Nhơn - [GEOGRAPHIC_DATA]" at bounding box center [57, 93] width 84 height 8
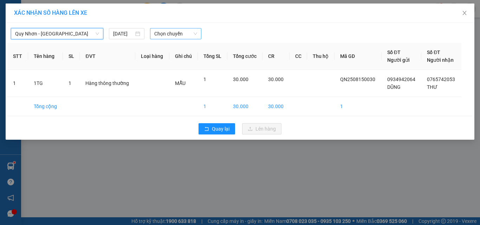
click at [179, 31] on span "Chọn chuyến" at bounding box center [175, 33] width 43 height 11
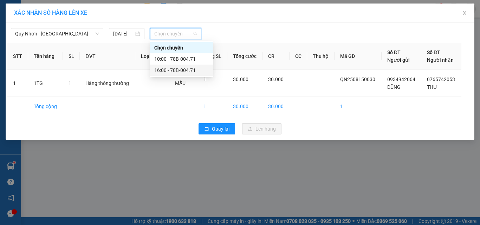
click at [182, 72] on div "16:00 - 78B-004.71" at bounding box center [181, 70] width 55 height 8
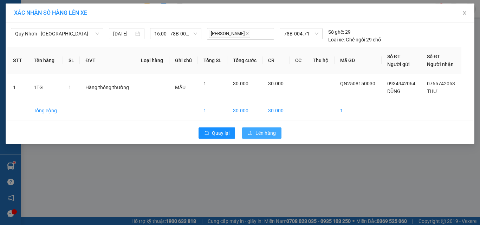
click at [250, 135] on icon "upload" at bounding box center [250, 133] width 4 height 4
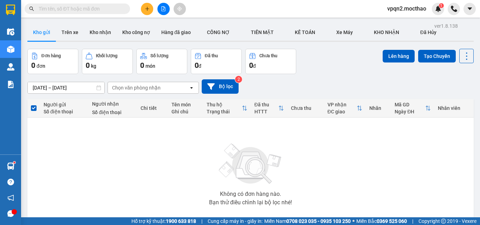
click at [167, 12] on button at bounding box center [163, 9] width 12 height 12
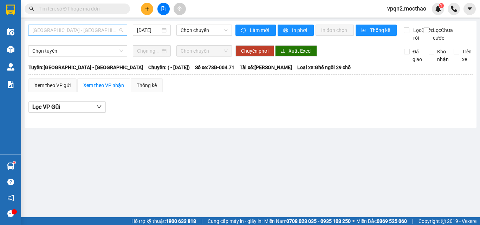
click at [83, 29] on span "[GEOGRAPHIC_DATA] - [GEOGRAPHIC_DATA]" at bounding box center [77, 30] width 91 height 11
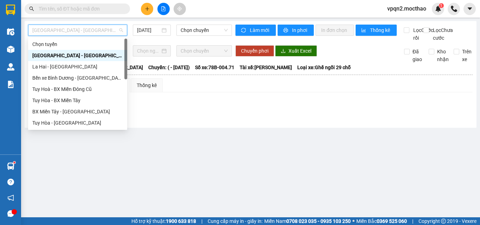
scroll to position [140, 0]
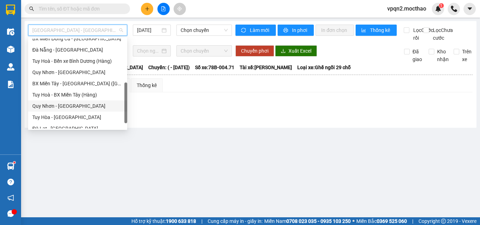
click at [61, 106] on div "Quy Nhơn - [GEOGRAPHIC_DATA]" at bounding box center [77, 106] width 91 height 8
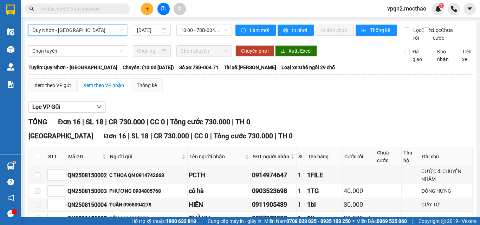
drag, startPoint x: 214, startPoint y: 31, endPoint x: 214, endPoint y: 37, distance: 6.3
click at [214, 31] on span "10:00 - 78B-004.71" at bounding box center [203, 30] width 47 height 11
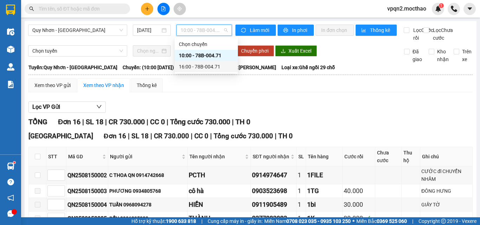
click at [208, 66] on div "16:00 - 78B-004.71" at bounding box center [206, 67] width 55 height 8
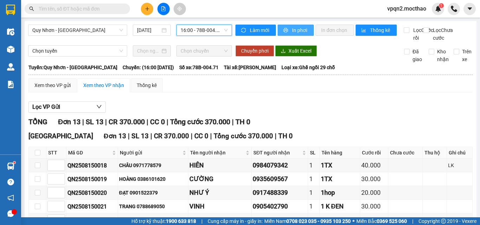
click at [301, 31] on span "In phơi" at bounding box center [300, 30] width 16 height 8
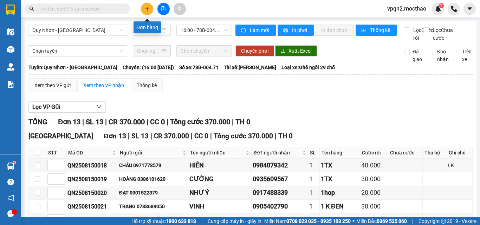
click at [147, 7] on icon "plus" at bounding box center [147, 8] width 5 height 5
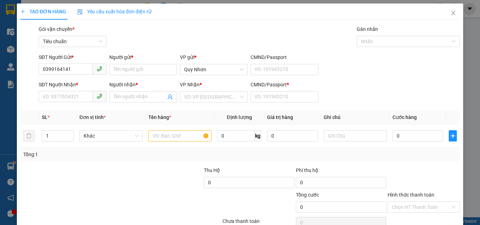
click at [133, 76] on div "Người gửi * Tên người gửi" at bounding box center [143, 65] width 68 height 25
click at [134, 73] on input "Người gửi *" at bounding box center [143, 69] width 68 height 11
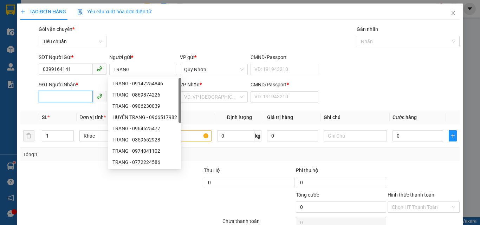
click at [74, 96] on input "SĐT Người Nhận *" at bounding box center [66, 96] width 54 height 11
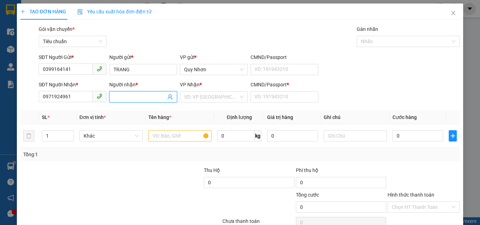
click at [152, 97] on input "Người nhận *" at bounding box center [139, 97] width 52 height 8
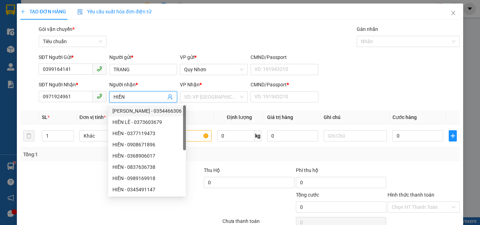
click at [246, 34] on div "Gói vận chuyển * Tiêu chuẩn Gán nhãn Nhãn" at bounding box center [248, 37] width 423 height 25
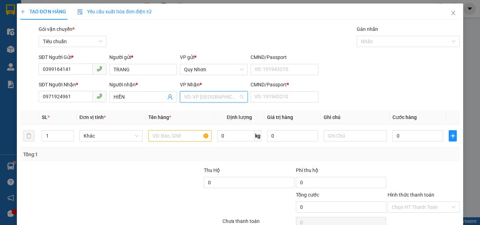
click at [217, 98] on input "search" at bounding box center [211, 97] width 54 height 11
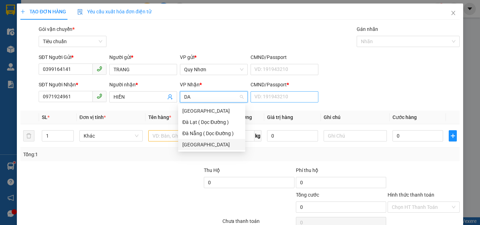
drag, startPoint x: 199, startPoint y: 144, endPoint x: 281, endPoint y: 97, distance: 93.6
click at [200, 144] on div "[GEOGRAPHIC_DATA]" at bounding box center [211, 145] width 59 height 8
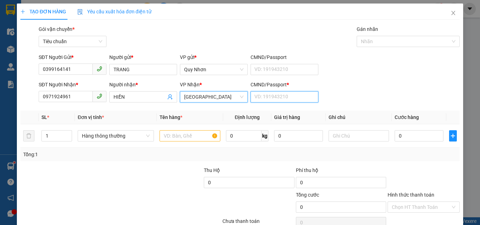
click at [289, 95] on input "CMND/Passport *" at bounding box center [284, 96] width 68 height 11
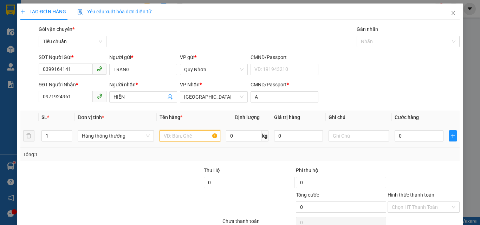
click at [173, 135] on input "text" at bounding box center [189, 135] width 61 height 11
click at [348, 138] on input "text" at bounding box center [358, 135] width 61 height 11
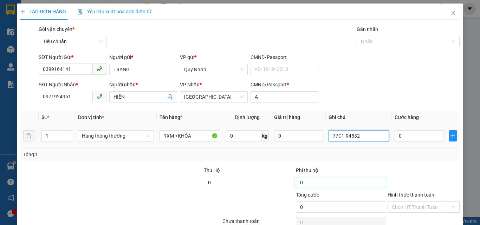
scroll to position [35, 0]
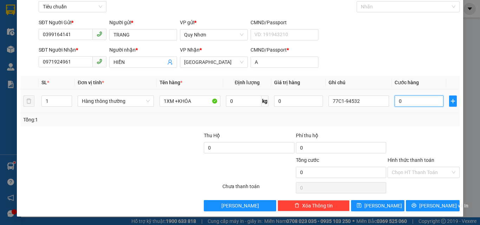
click at [402, 105] on input "0" at bounding box center [418, 101] width 48 height 11
click at [408, 171] on input "Hình thức thanh toán" at bounding box center [421, 172] width 59 height 11
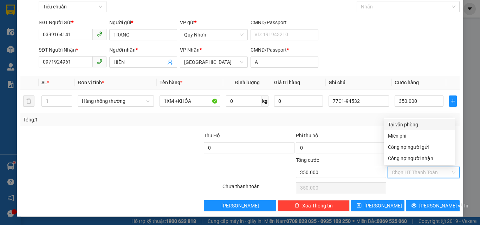
click at [416, 124] on div "Tại văn phòng" at bounding box center [419, 125] width 63 height 8
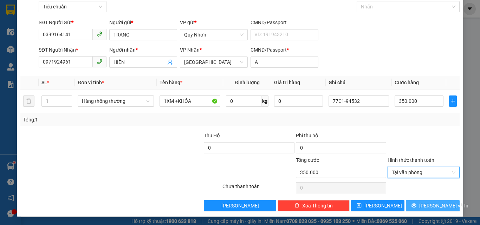
click at [415, 206] on icon "printer" at bounding box center [413, 205] width 5 height 5
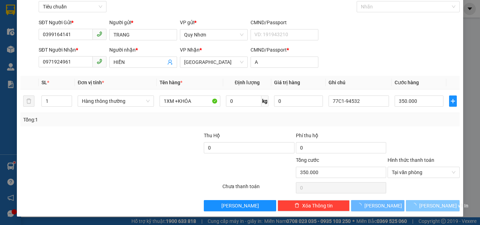
drag, startPoint x: 415, startPoint y: 206, endPoint x: 393, endPoint y: 184, distance: 31.3
click at [414, 205] on icon "loading" at bounding box center [414, 206] width 6 height 6
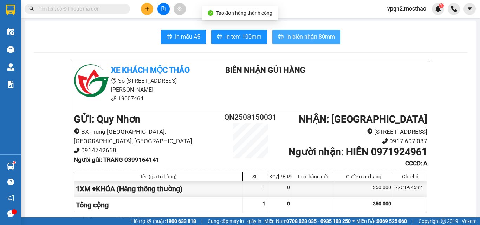
click at [287, 36] on span "In biên nhận 80mm" at bounding box center [310, 36] width 48 height 9
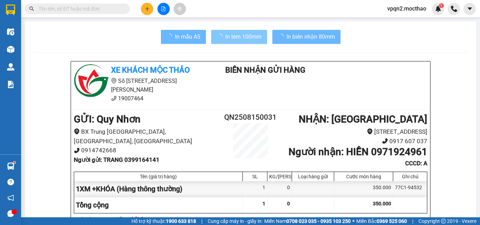
click at [237, 38] on span "In tem 100mm" at bounding box center [243, 36] width 36 height 9
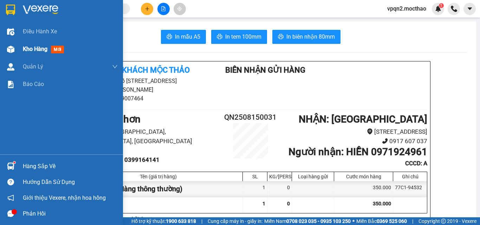
click at [20, 48] on div "Kho hàng mới" at bounding box center [61, 49] width 123 height 18
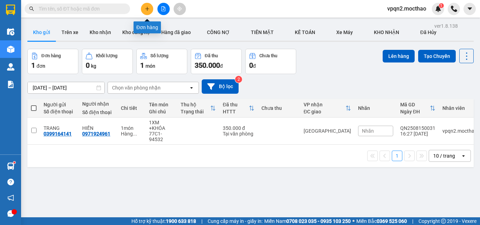
click at [152, 7] on button at bounding box center [147, 9] width 12 height 12
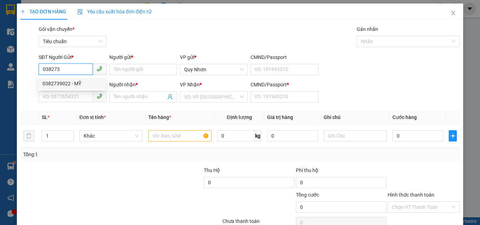
click at [63, 84] on div "0382739022 - MỸ" at bounding box center [71, 84] width 59 height 8
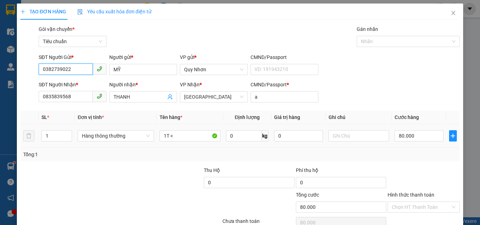
scroll to position [35, 0]
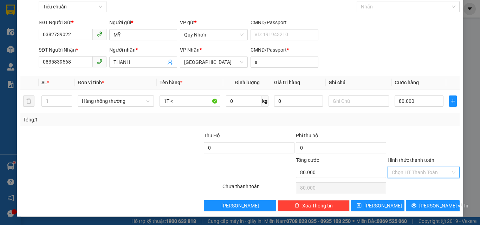
click at [418, 170] on input "Hình thức thanh toán" at bounding box center [421, 172] width 59 height 11
drag, startPoint x: 405, startPoint y: 123, endPoint x: 413, endPoint y: 161, distance: 38.9
click at [406, 125] on div "Tại văn phòng" at bounding box center [419, 125] width 63 height 8
click at [421, 207] on button "[PERSON_NAME] và In" at bounding box center [433, 205] width 54 height 11
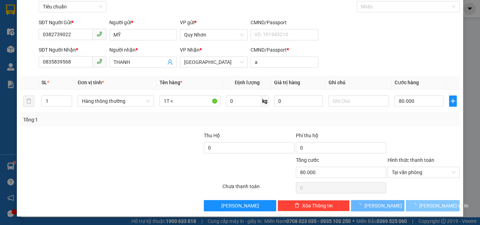
drag, startPoint x: 421, startPoint y: 207, endPoint x: 391, endPoint y: 165, distance: 51.3
click at [419, 206] on span "loading" at bounding box center [415, 205] width 8 height 5
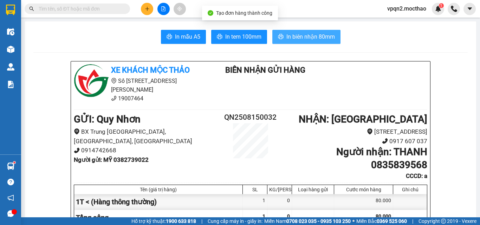
drag, startPoint x: 291, startPoint y: 32, endPoint x: 345, endPoint y: 41, distance: 54.6
click at [291, 31] on button "In biên nhận 80mm" at bounding box center [306, 37] width 68 height 14
click at [315, 39] on span "In biên nhận 80mm" at bounding box center [310, 36] width 48 height 9
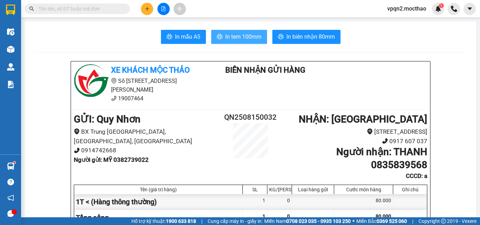
click at [230, 38] on span "In tem 100mm" at bounding box center [243, 36] width 36 height 9
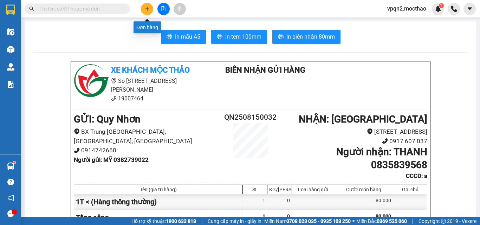
click at [146, 10] on icon "plus" at bounding box center [147, 8] width 5 height 5
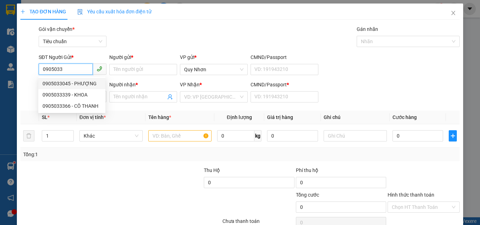
click at [79, 85] on div "0905033045 - PHƯỢNG" at bounding box center [71, 84] width 59 height 8
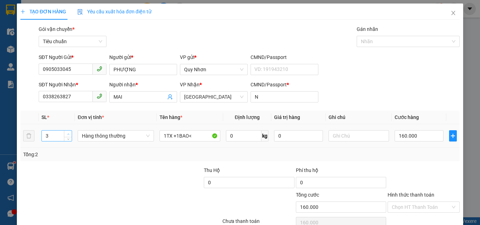
click at [69, 133] on span "up" at bounding box center [68, 134] width 4 height 4
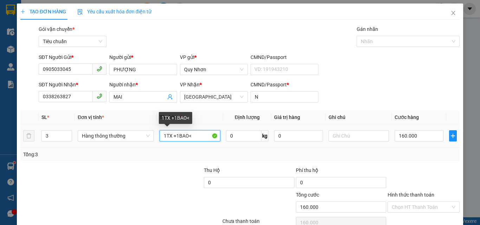
click at [165, 136] on input "1TX +1BAO<" at bounding box center [189, 135] width 61 height 11
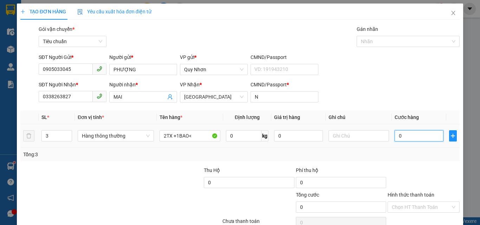
click at [415, 134] on input "0" at bounding box center [418, 135] width 48 height 11
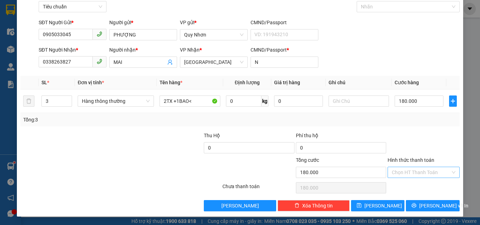
click at [404, 171] on input "Hình thức thanh toán" at bounding box center [421, 172] width 59 height 11
click at [400, 125] on div "Tại văn phòng" at bounding box center [419, 125] width 63 height 8
click at [432, 203] on span "[PERSON_NAME] và In" at bounding box center [443, 206] width 49 height 8
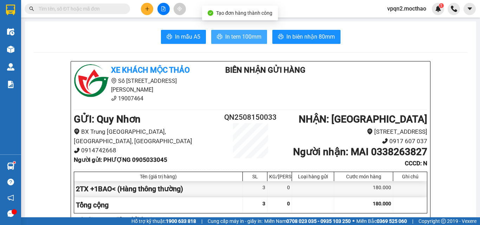
click at [236, 33] on span "In tem 100mm" at bounding box center [243, 36] width 36 height 9
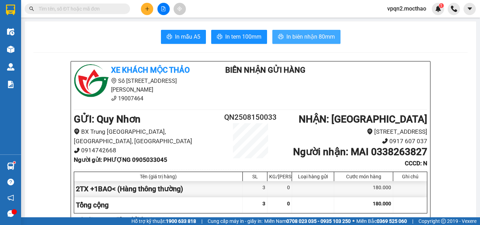
click at [294, 35] on span "In biên nhận 80mm" at bounding box center [310, 36] width 48 height 9
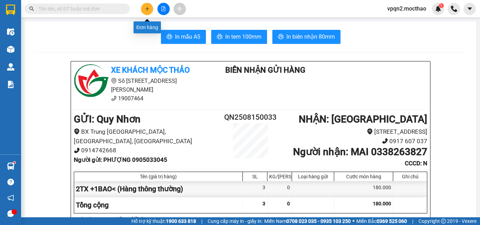
click at [146, 4] on button at bounding box center [147, 9] width 12 height 12
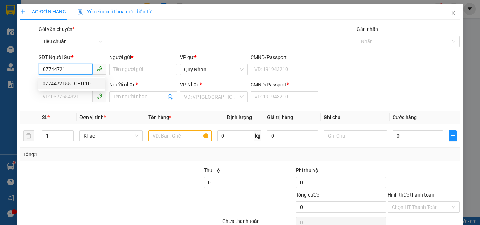
click at [70, 84] on div "0774472155 - CHÚ 10" at bounding box center [71, 84] width 59 height 8
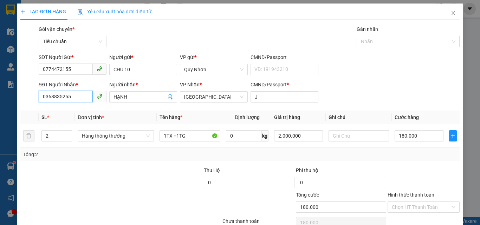
click at [73, 97] on input "0368835255" at bounding box center [66, 96] width 54 height 11
click at [73, 98] on input "0368835255" at bounding box center [66, 96] width 54 height 11
click at [131, 95] on input "HẠNH" at bounding box center [139, 97] width 52 height 8
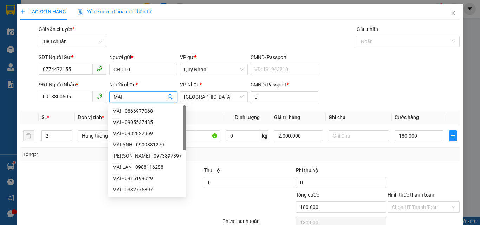
click at [155, 19] on div "TẠO ĐƠN HÀNG Yêu cầu xuất hóa đơn điện tử" at bounding box center [239, 12] width 439 height 16
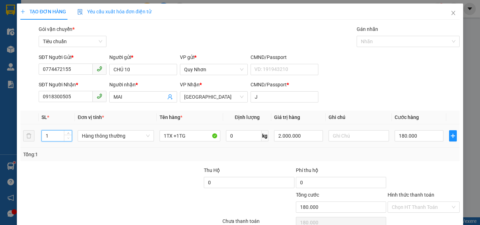
click at [68, 138] on icon "down" at bounding box center [68, 138] width 2 height 1
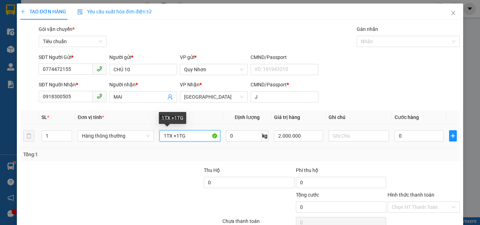
drag, startPoint x: 190, startPoint y: 134, endPoint x: 171, endPoint y: 138, distance: 19.3
click at [171, 138] on input "1TX +1TG" at bounding box center [189, 135] width 61 height 11
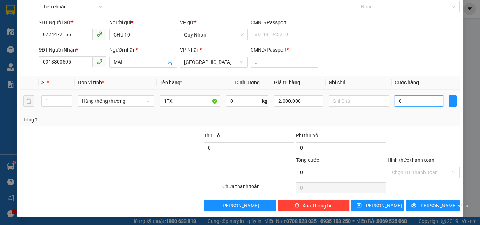
click at [404, 103] on input "0" at bounding box center [418, 101] width 48 height 11
click at [408, 168] on input "Hình thức thanh toán" at bounding box center [421, 172] width 59 height 11
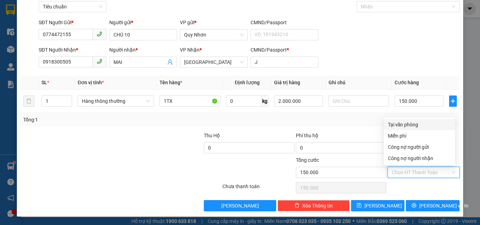
click at [420, 124] on div "Tại văn phòng" at bounding box center [419, 125] width 63 height 8
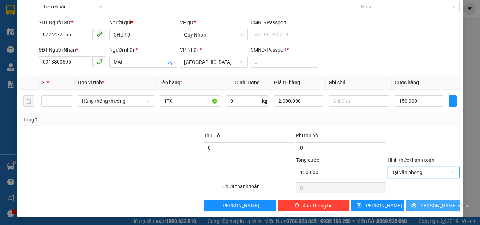
click at [425, 205] on span "[PERSON_NAME] và In" at bounding box center [443, 206] width 49 height 8
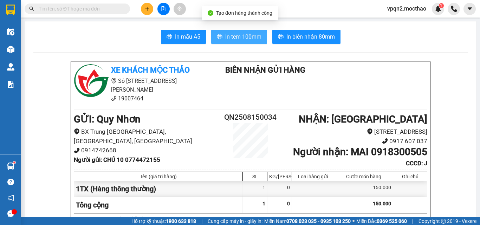
click at [244, 36] on span "In tem 100mm" at bounding box center [243, 36] width 36 height 9
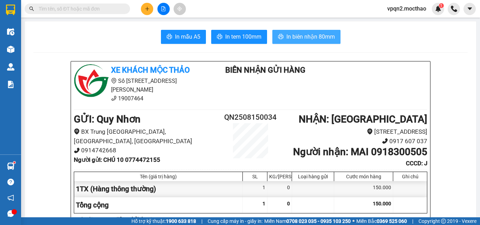
click at [326, 39] on span "In biên nhận 80mm" at bounding box center [310, 36] width 48 height 9
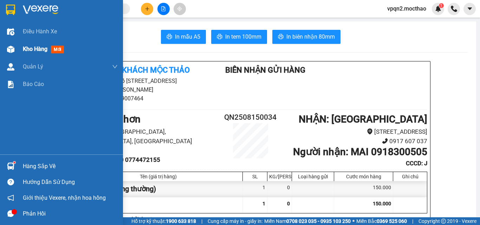
click at [19, 52] on div "Kho hàng mới" at bounding box center [61, 49] width 123 height 18
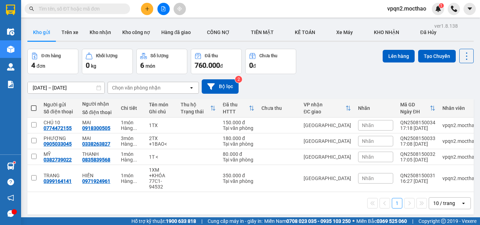
click at [32, 109] on span at bounding box center [34, 108] width 6 height 6
click at [34, 105] on input "checkbox" at bounding box center [34, 105] width 0 height 0
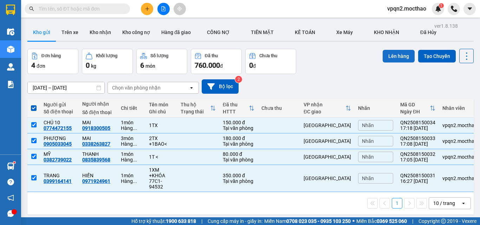
click at [398, 54] on button "Lên hàng" at bounding box center [398, 56] width 32 height 13
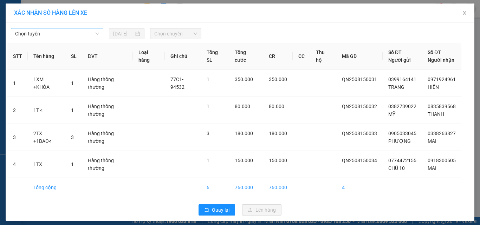
click at [74, 31] on span "Chọn tuyến" at bounding box center [57, 33] width 84 height 11
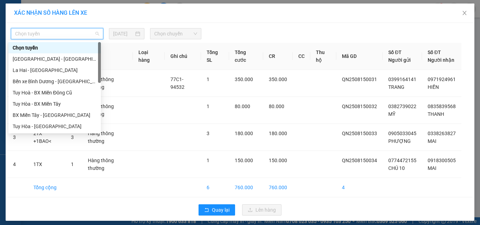
scroll to position [140, 0]
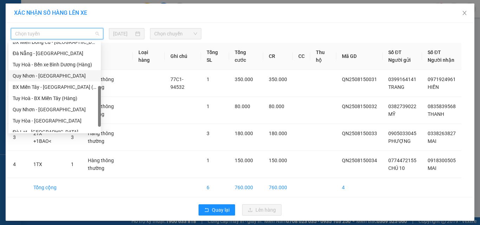
drag, startPoint x: 34, startPoint y: 111, endPoint x: 42, endPoint y: 77, distance: 34.7
click at [42, 77] on div "BX Miền Đông Cũ - Tuy [GEOGRAPHIC_DATA] - [GEOGRAPHIC_DATA] [GEOGRAPHIC_DATA] -…" at bounding box center [54, 93] width 92 height 112
click at [42, 77] on div "Quy Nhơn - [GEOGRAPHIC_DATA]" at bounding box center [55, 76] width 84 height 8
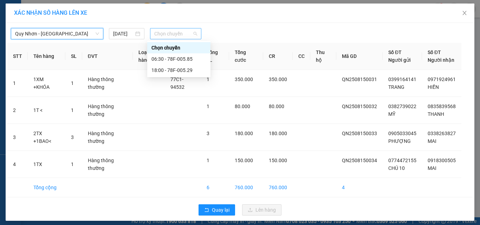
click at [151, 33] on div "Chọn chuyến" at bounding box center [176, 33] width 52 height 11
click at [169, 73] on div "18:00 - 78F-005.29" at bounding box center [178, 70] width 55 height 8
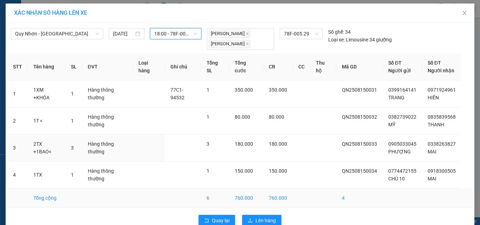
scroll to position [8, 0]
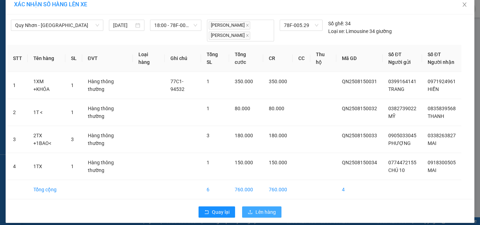
click at [257, 208] on span "Lên hàng" at bounding box center [265, 212] width 20 height 8
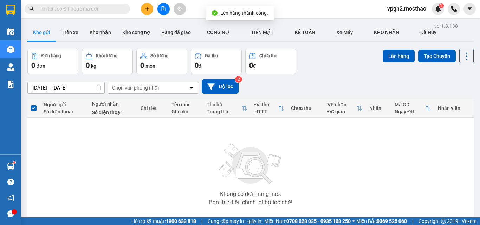
click at [165, 9] on icon "file-add" at bounding box center [164, 8] width 4 height 5
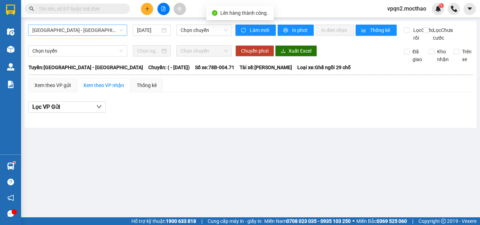
click at [84, 35] on span "[GEOGRAPHIC_DATA] - [GEOGRAPHIC_DATA]" at bounding box center [77, 30] width 91 height 11
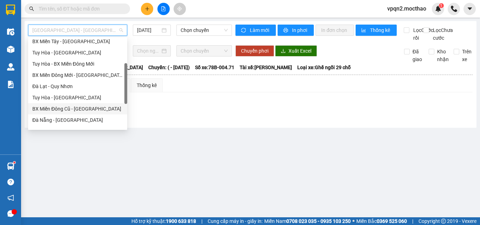
scroll to position [105, 0]
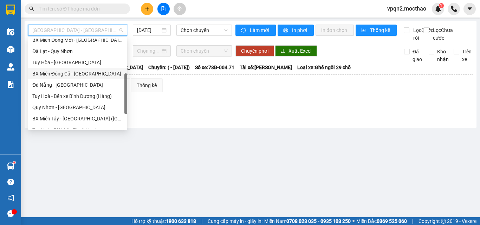
click at [58, 105] on div "Quy Nhơn - [GEOGRAPHIC_DATA]" at bounding box center [77, 108] width 91 height 8
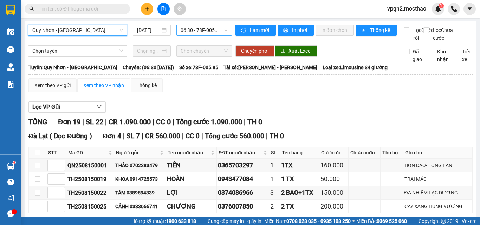
click at [194, 28] on span "06:30 - 78F-005.85" at bounding box center [203, 30] width 47 height 11
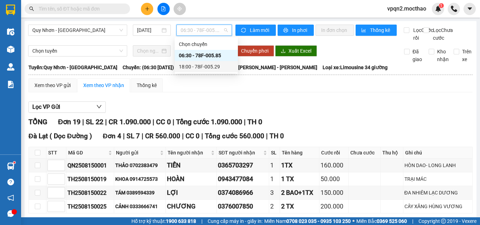
click at [188, 71] on div "18:00 - 78F-005.29" at bounding box center [206, 66] width 63 height 11
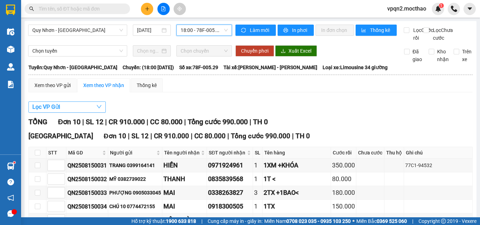
click at [64, 113] on button "Lọc VP Gửi" at bounding box center [66, 106] width 77 height 11
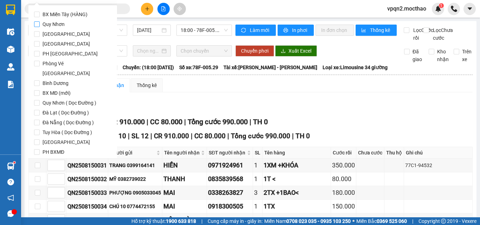
click at [51, 20] on span "Quy Nhơn" at bounding box center [54, 24] width 28 height 10
click at [40, 21] on input "Quy Nhơn" at bounding box center [37, 24] width 6 height 6
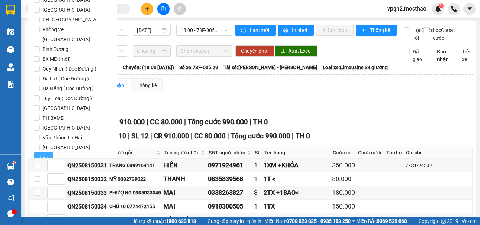
click at [47, 154] on span "Lọc" at bounding box center [44, 158] width 8 height 8
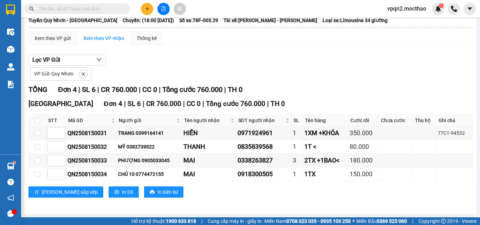
scroll to position [0, 0]
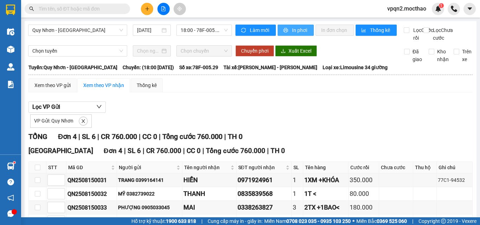
click at [301, 28] on span "In phơi" at bounding box center [300, 30] width 16 height 8
click at [294, 32] on span "In phơi" at bounding box center [300, 30] width 16 height 8
click at [146, 9] on icon "plus" at bounding box center [147, 8] width 4 height 0
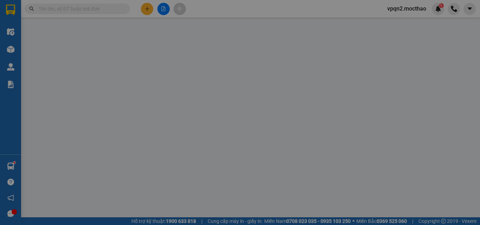
click at [146, 9] on span "Yêu cầu xuất hóa đơn điện tử" at bounding box center [114, 12] width 74 height 6
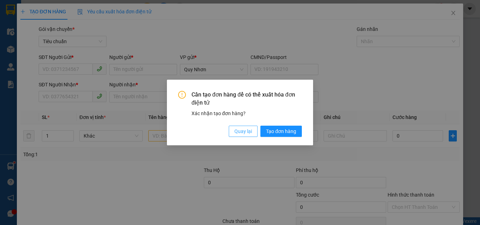
click at [238, 131] on span "Quay lại" at bounding box center [243, 131] width 18 height 8
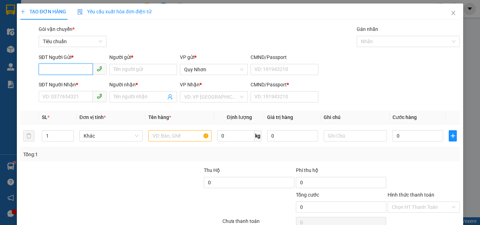
click at [91, 66] on input "SĐT Người Gửi *" at bounding box center [66, 69] width 54 height 11
click at [72, 83] on div "0914742668 - C THOA QN" at bounding box center [71, 84] width 59 height 8
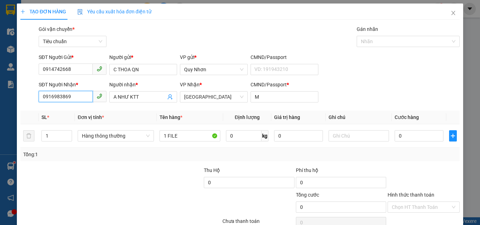
click at [76, 96] on input "0916983869" at bounding box center [66, 96] width 54 height 11
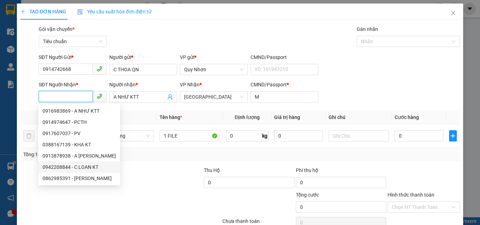
click at [81, 167] on div "0942208844 - C LOAN KT" at bounding box center [78, 167] width 73 height 8
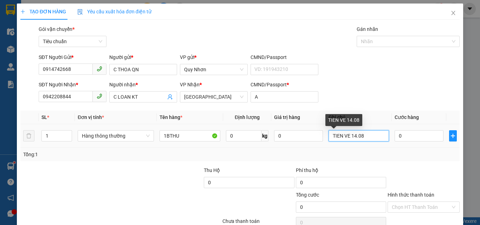
click at [353, 139] on input "TIEN VE 14.08" at bounding box center [358, 135] width 61 height 11
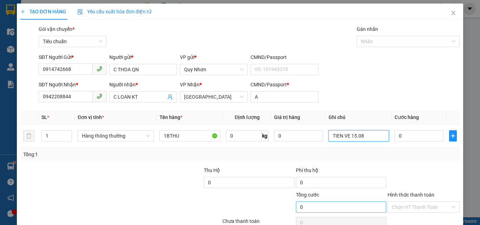
scroll to position [35, 0]
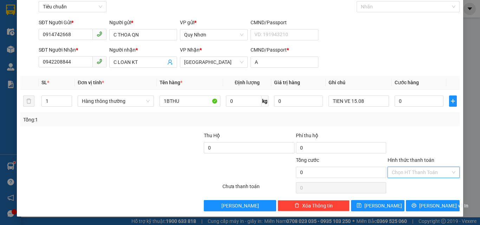
drag, startPoint x: 400, startPoint y: 173, endPoint x: 410, endPoint y: 159, distance: 16.9
click at [401, 173] on input "Hình thức thanh toán" at bounding box center [421, 172] width 59 height 11
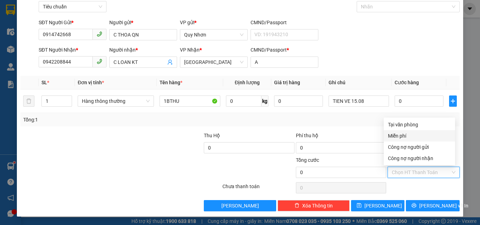
drag, startPoint x: 410, startPoint y: 135, endPoint x: 410, endPoint y: 145, distance: 9.8
click at [410, 135] on div "Miễn phí" at bounding box center [419, 136] width 63 height 8
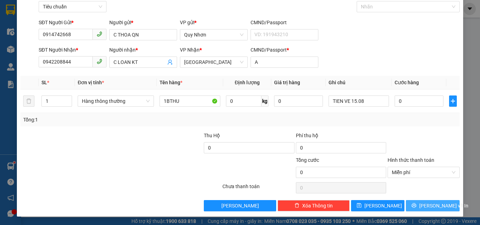
click at [415, 203] on icon "printer" at bounding box center [413, 205] width 5 height 5
